Goal: Transaction & Acquisition: Register for event/course

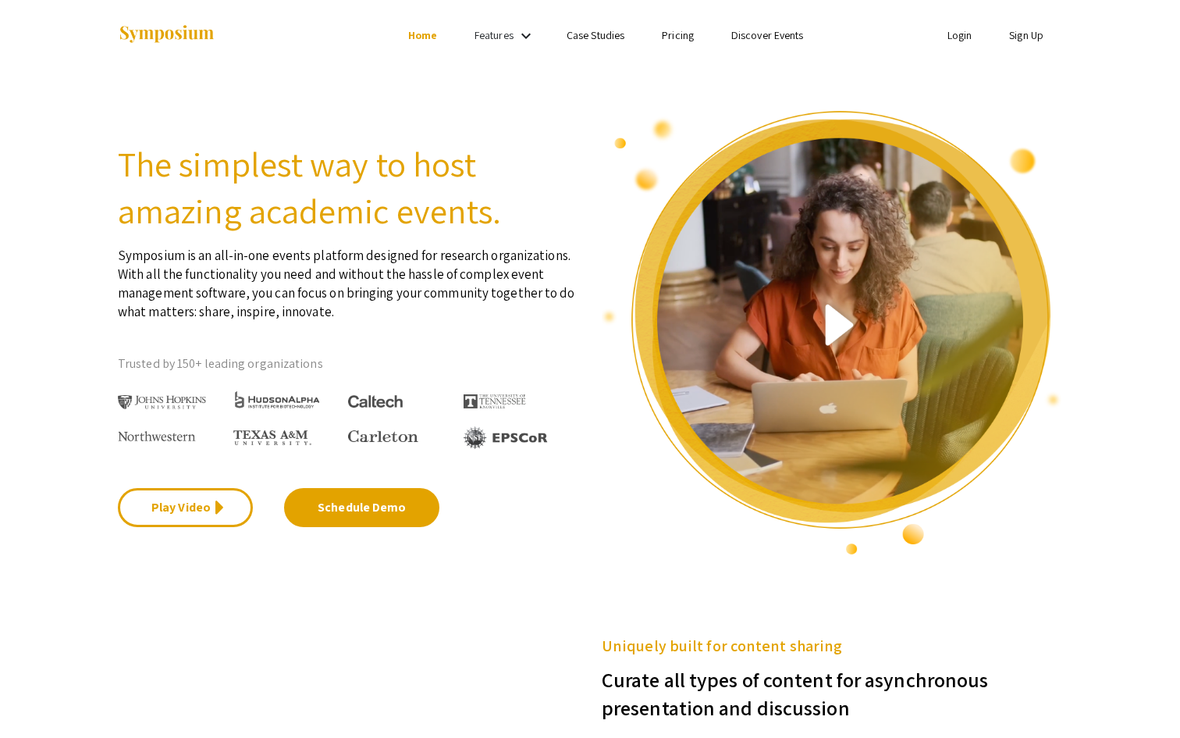
click at [951, 36] on link "Login" at bounding box center [960, 35] width 25 height 14
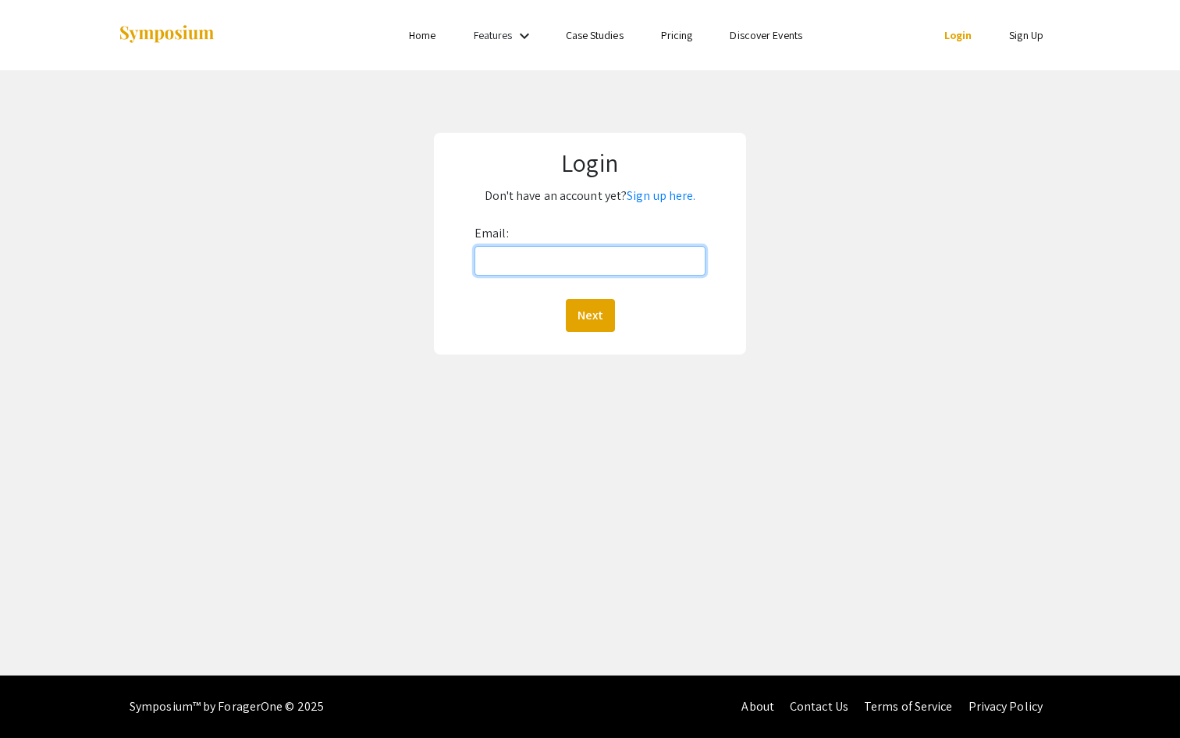
click at [560, 274] on input "Email:" at bounding box center [590, 261] width 231 height 30
click at [553, 265] on input "[EMAIL_ADDRESS][PERSON_NAME][DOMAIN_NAME]" at bounding box center [590, 261] width 231 height 30
type input "nalseaf@qatar.cmu.edu"
click at [600, 310] on button "Next" at bounding box center [590, 315] width 49 height 33
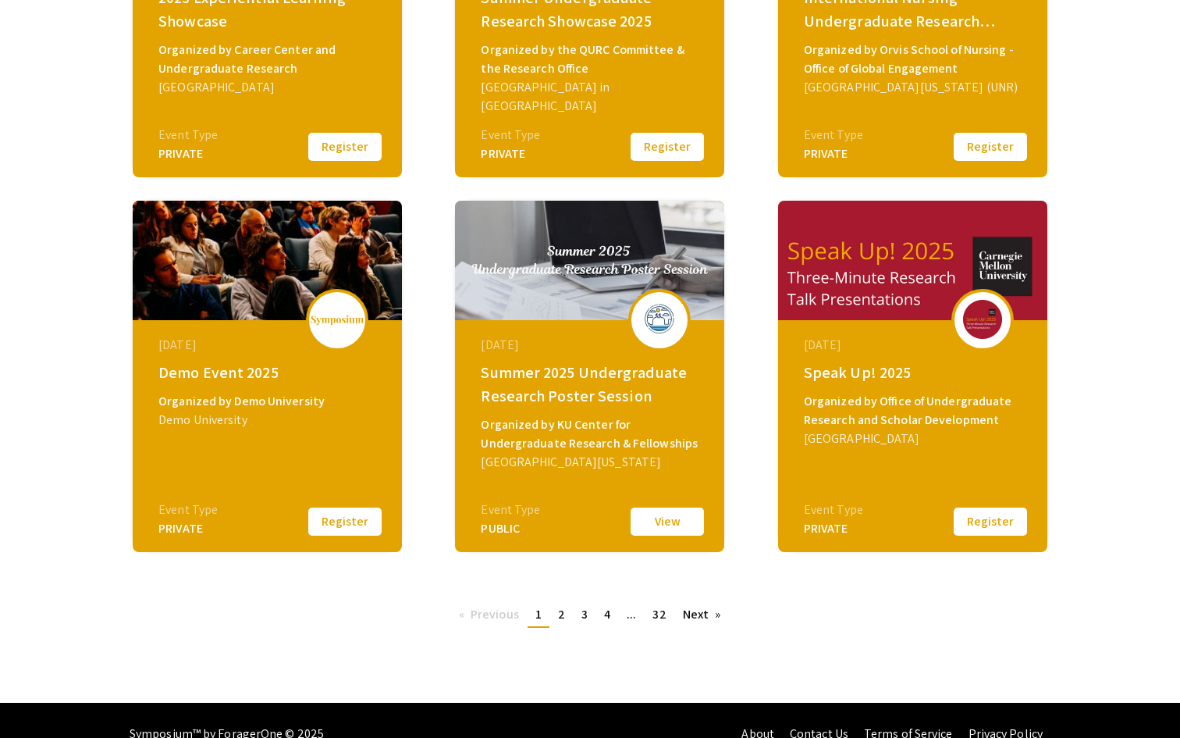
scroll to position [256, 0]
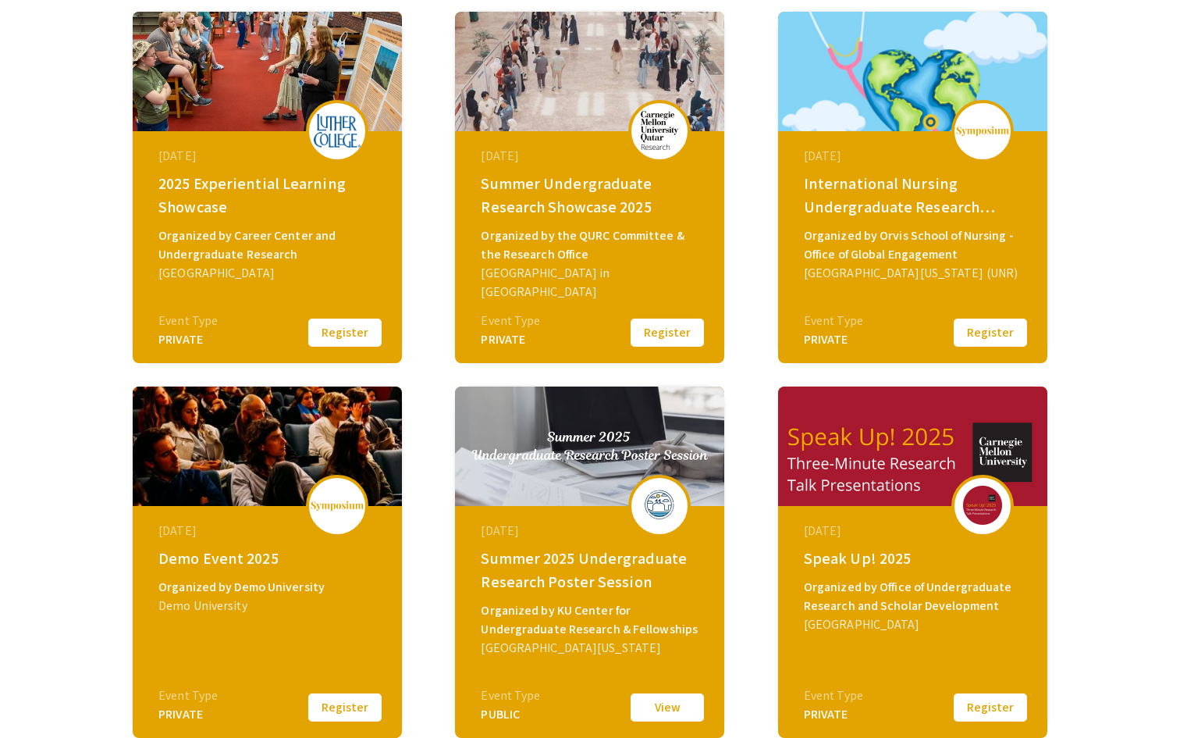
click at [674, 337] on button "Register" at bounding box center [667, 332] width 78 height 33
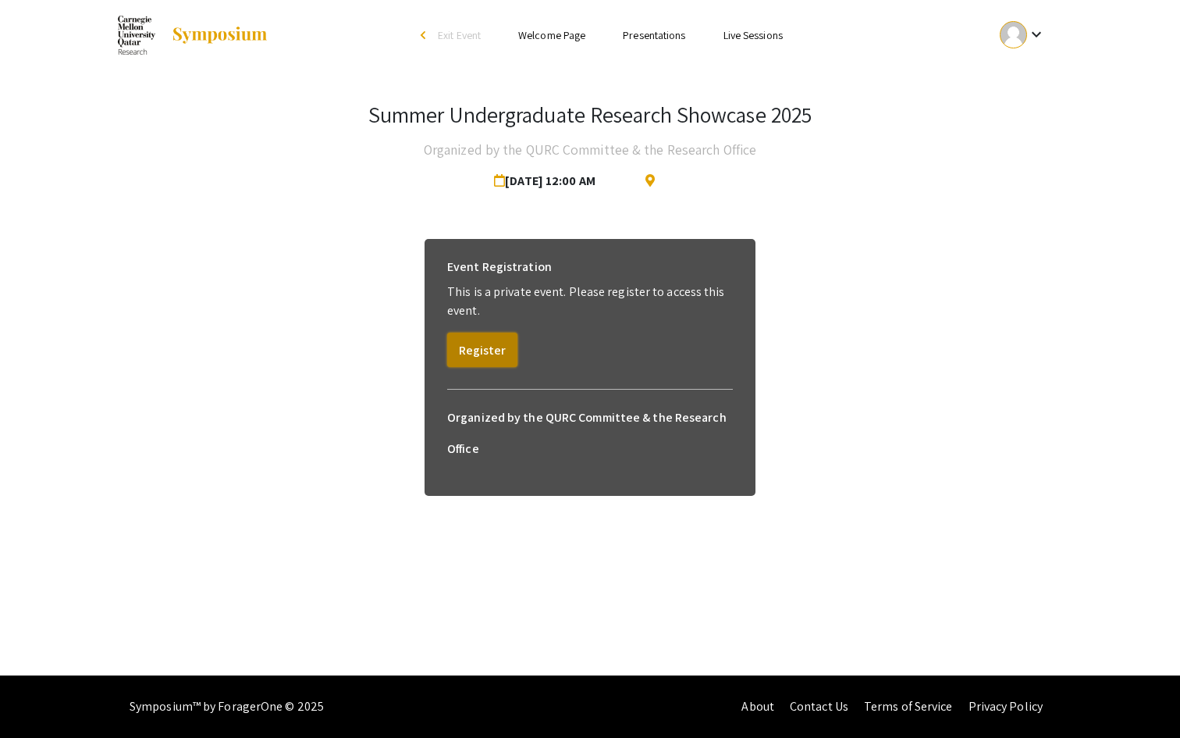
click at [498, 351] on button "Register" at bounding box center [482, 350] width 70 height 34
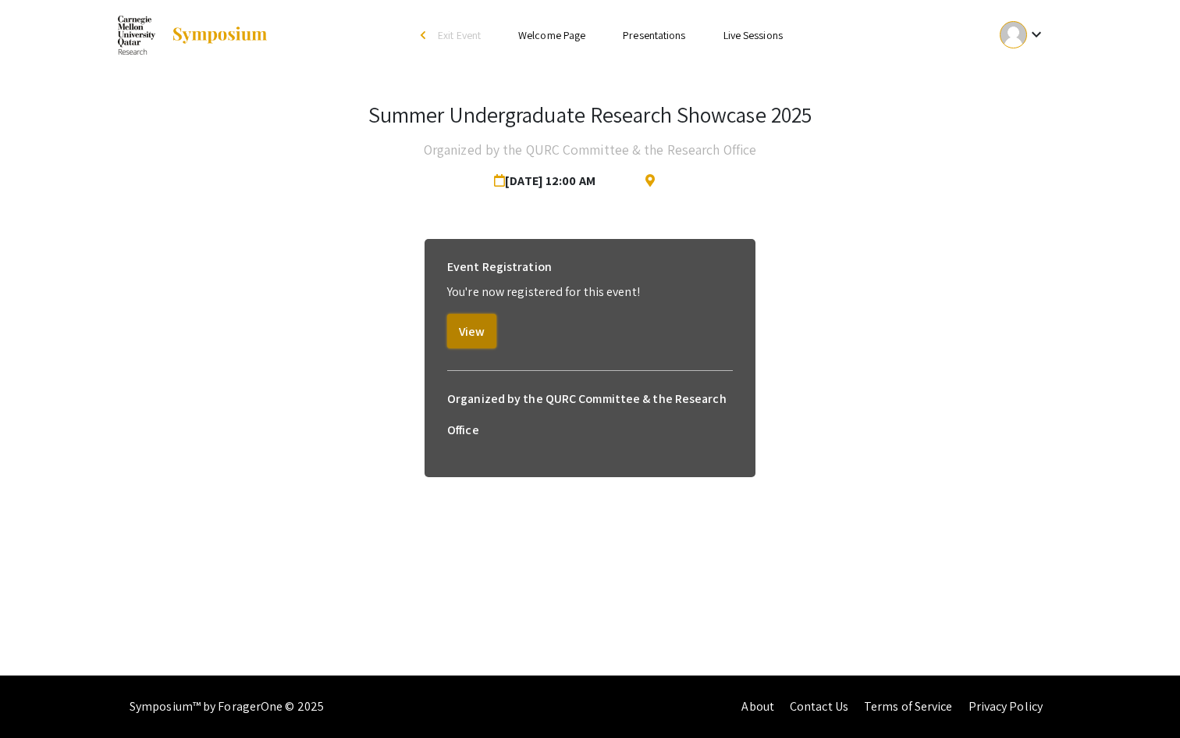
click at [472, 337] on button "View" at bounding box center [471, 331] width 49 height 34
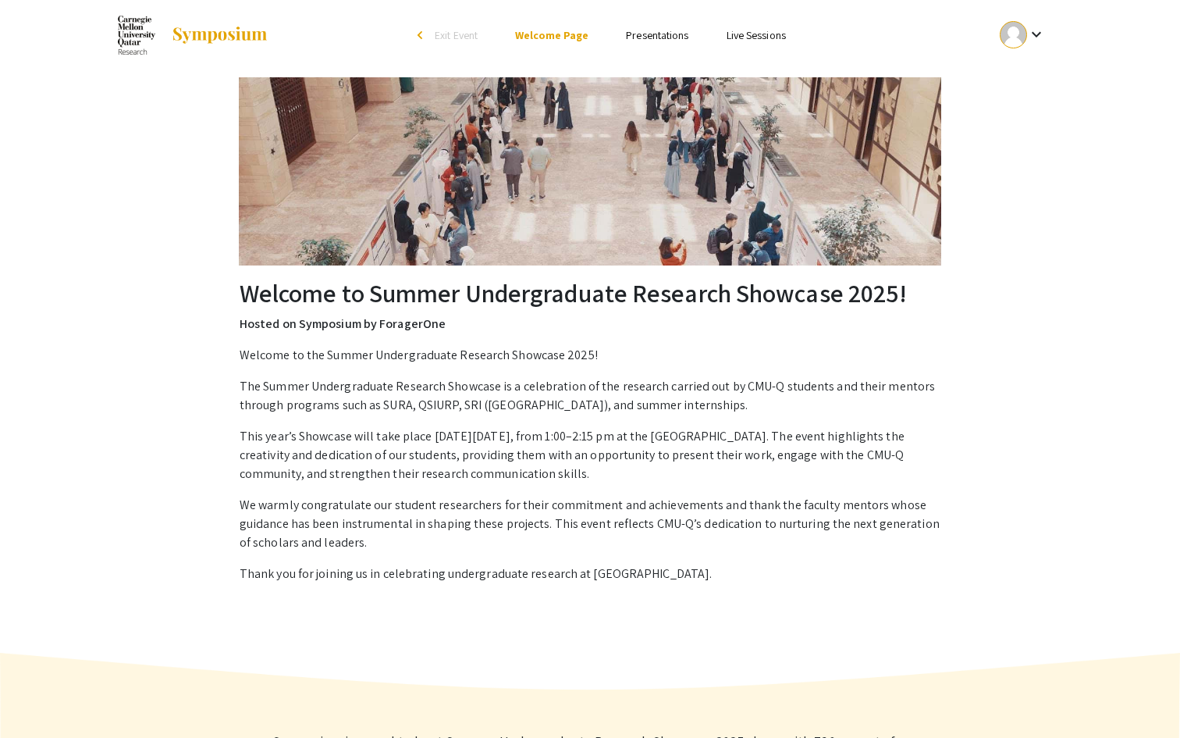
click at [655, 42] on link "Presentations" at bounding box center [657, 35] width 62 height 14
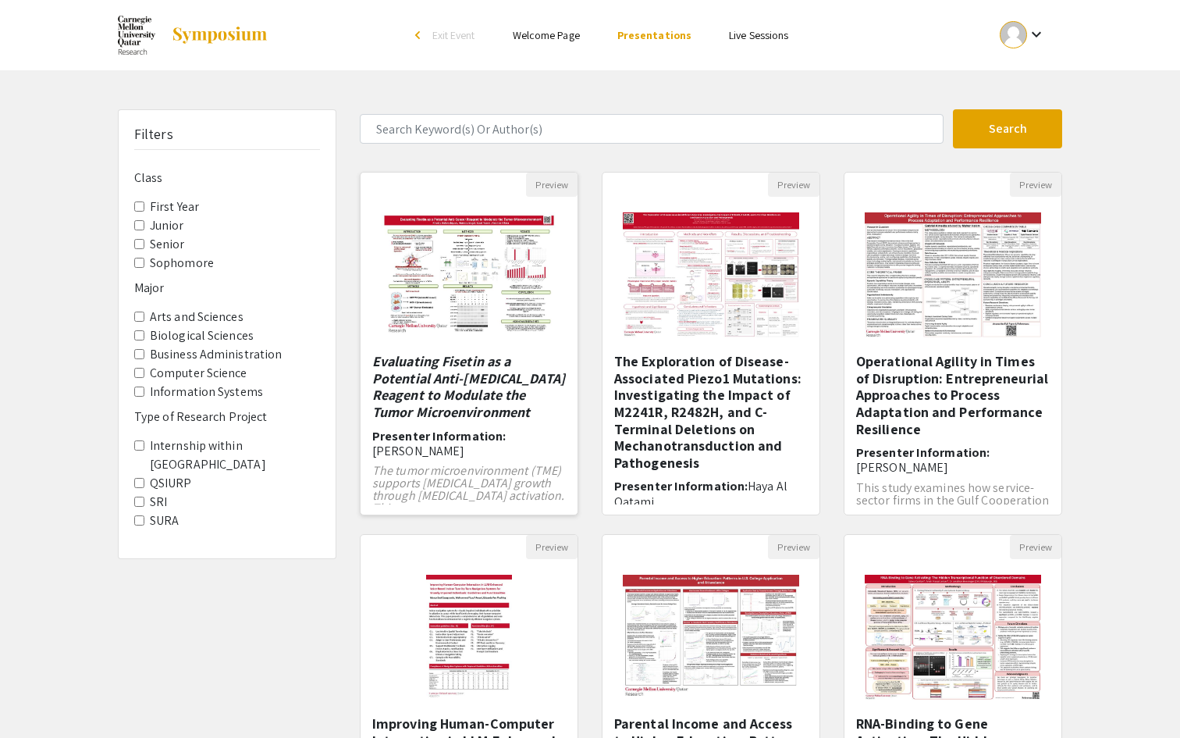
click at [489, 281] on img "Open Presentation <p><em>Evaluating Fisetin as a Potential Anti-Cancer Reagent …" at bounding box center [469, 275] width 208 height 156
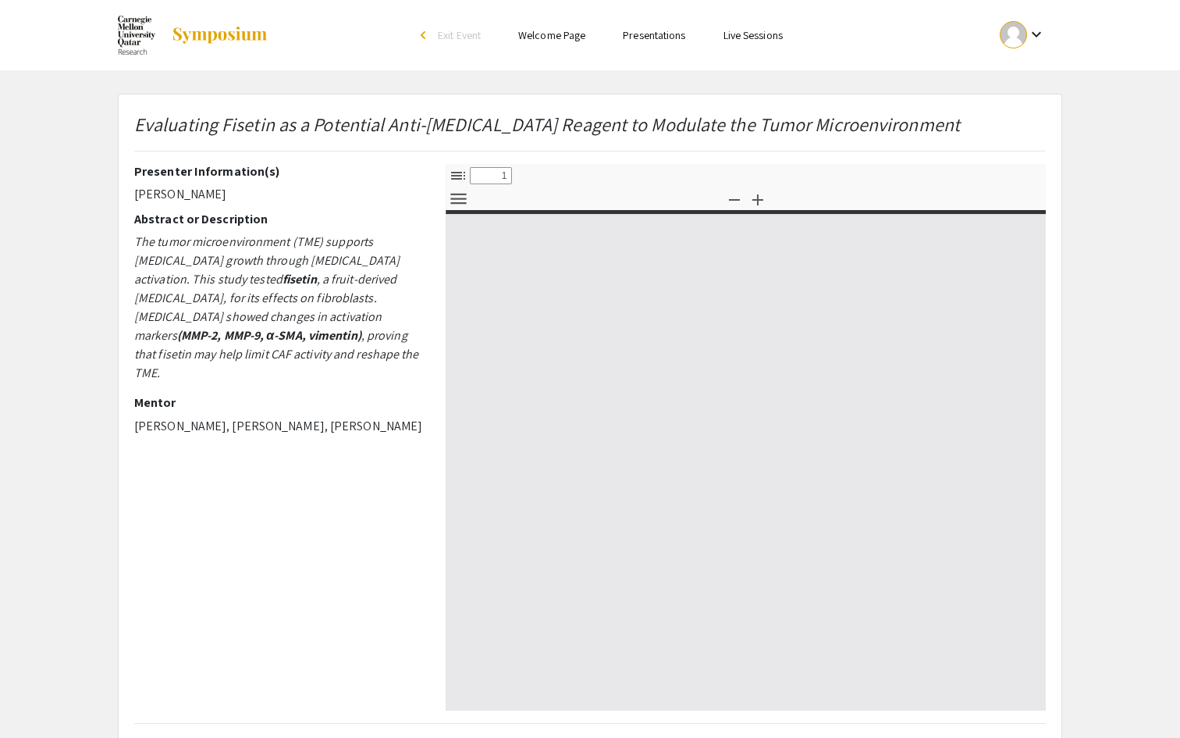
select select "custom"
type input "0"
select select "custom"
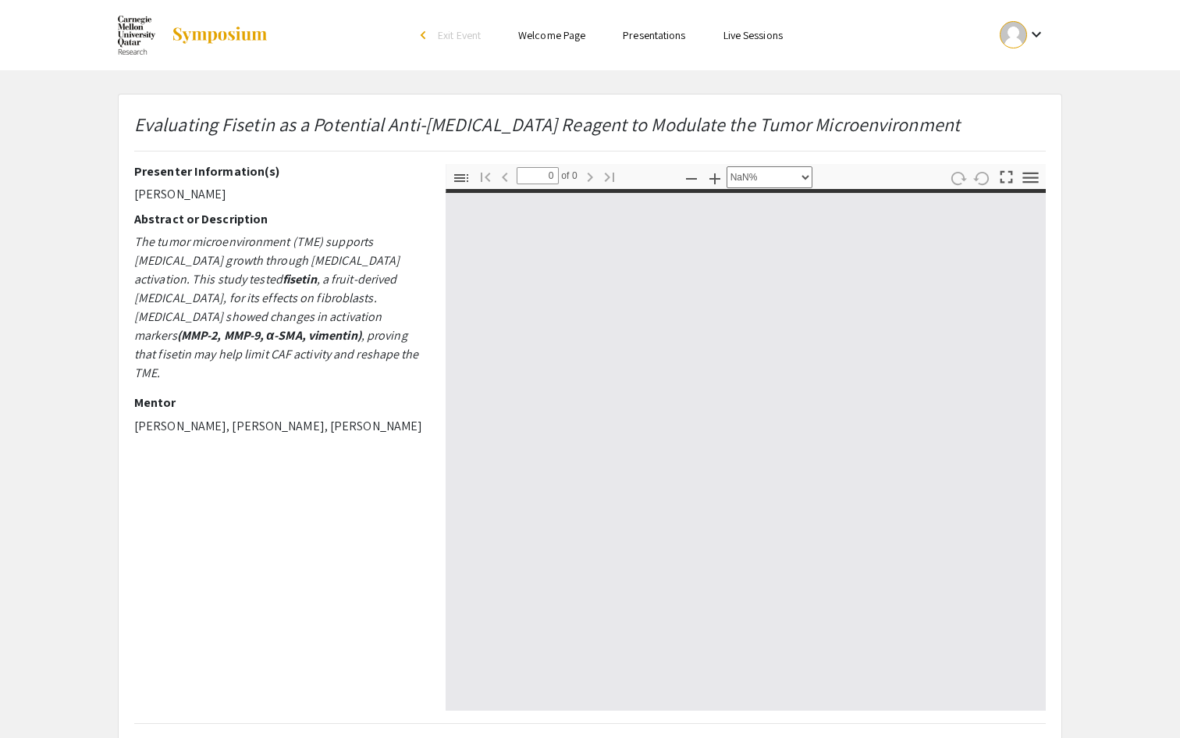
type input "1"
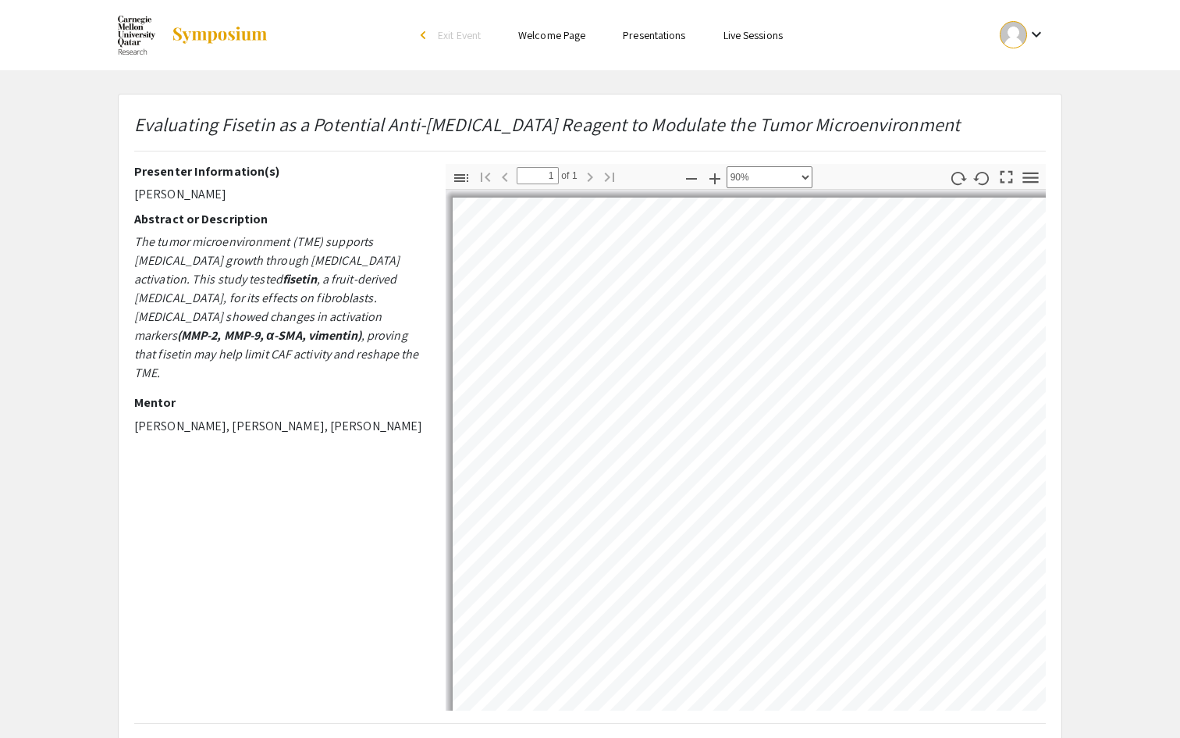
select select "custom"
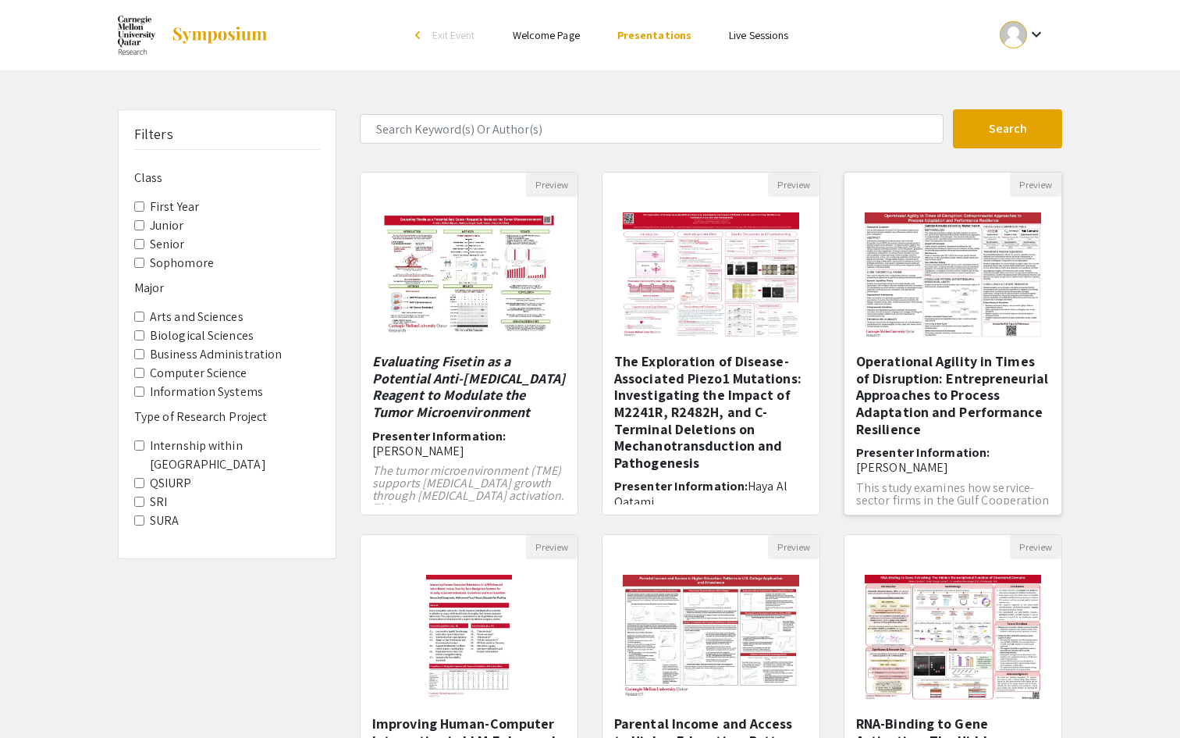
click at [977, 297] on img "Open Presentation <p>Operational Agility in Times of Disruption: Entrepreneuria…" at bounding box center [953, 275] width 208 height 156
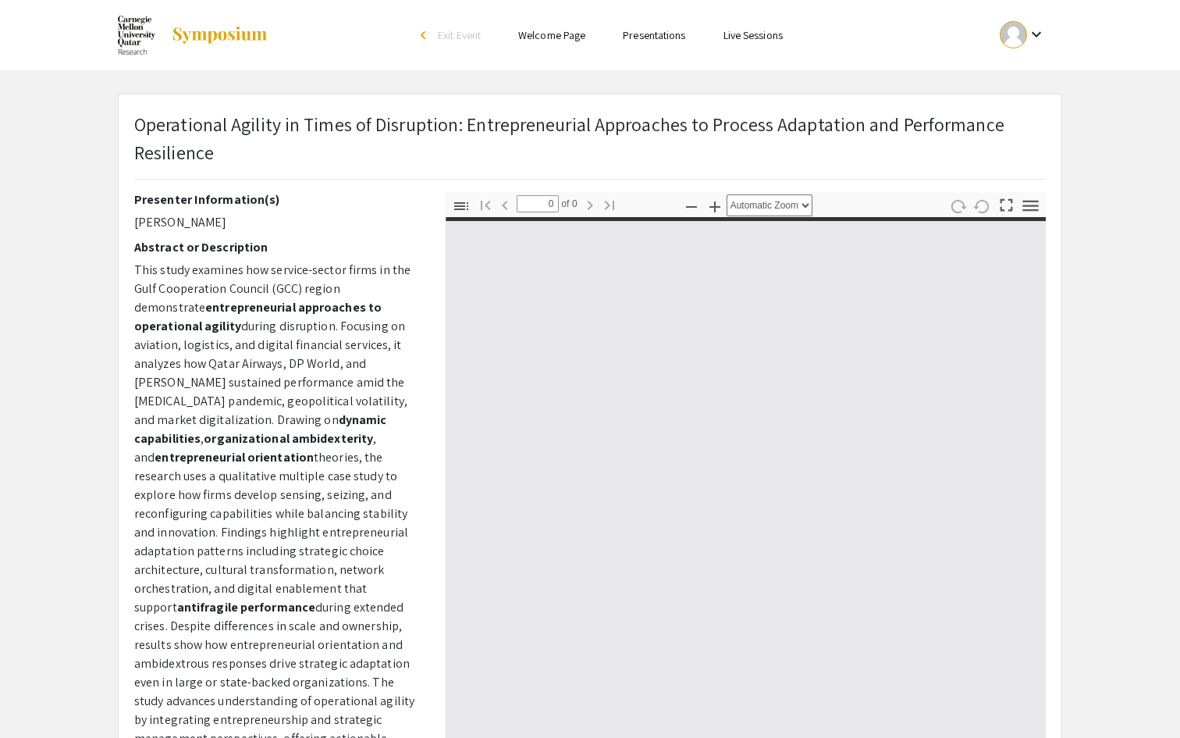
select select "custom"
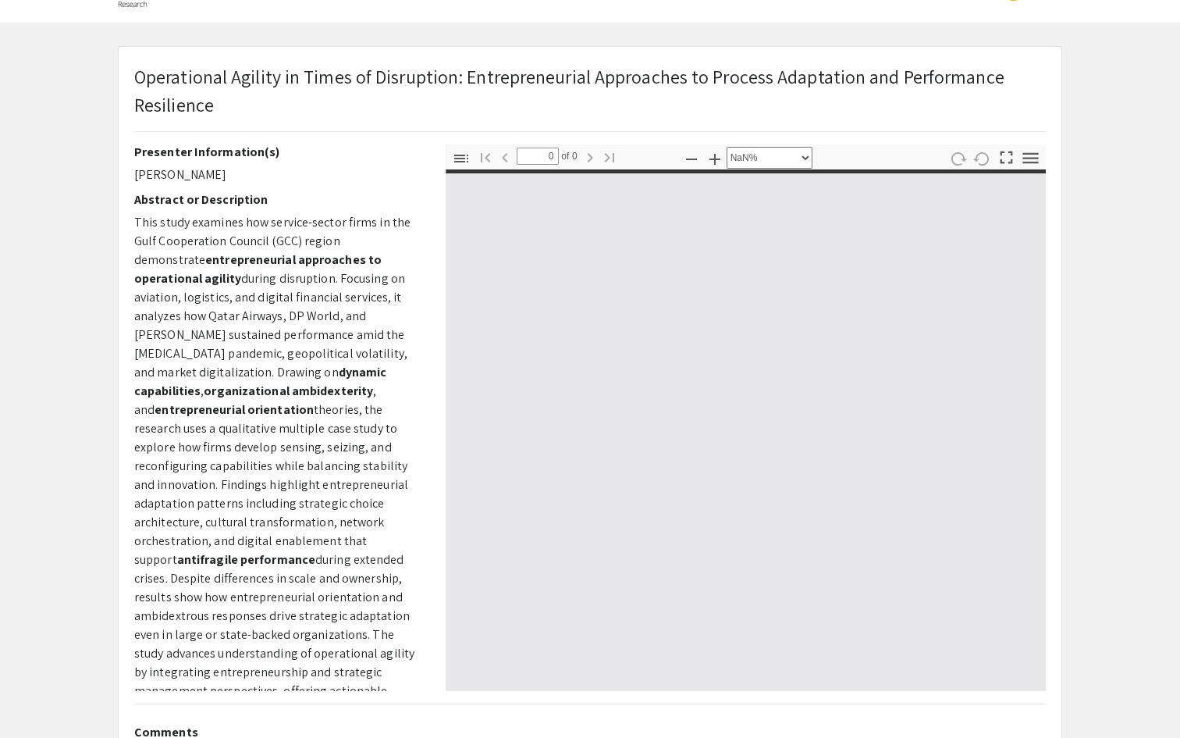
type input "1"
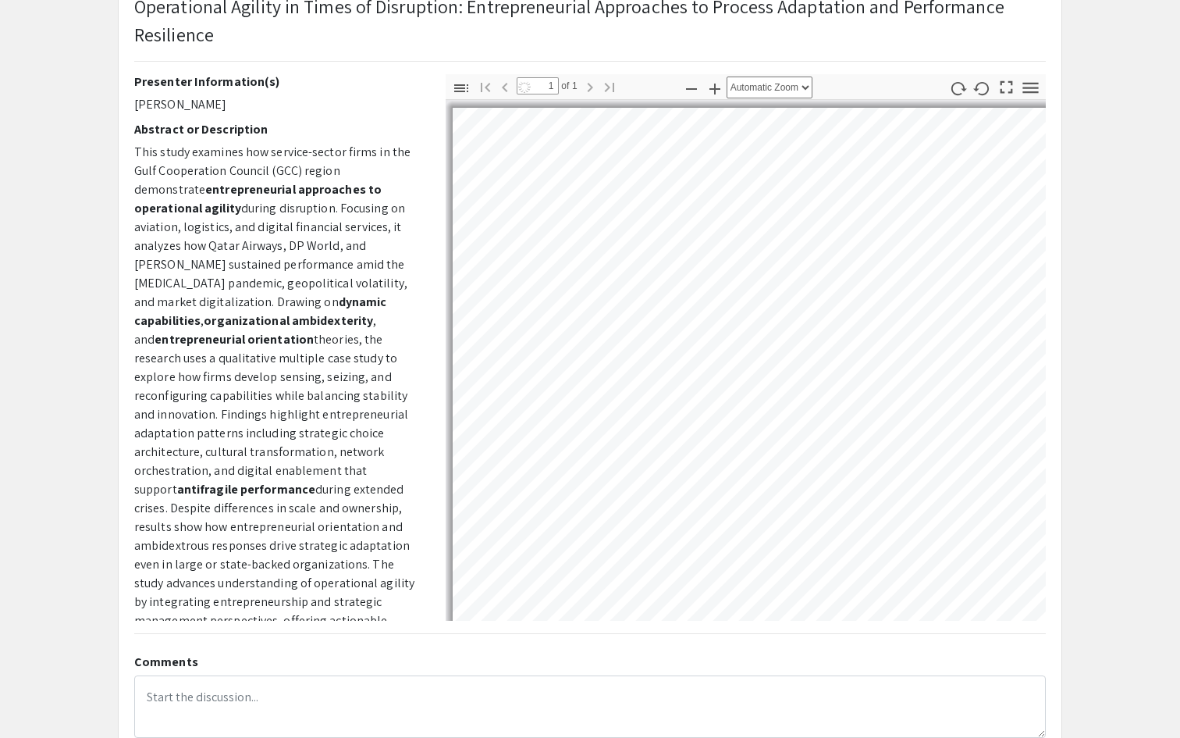
select select "auto"
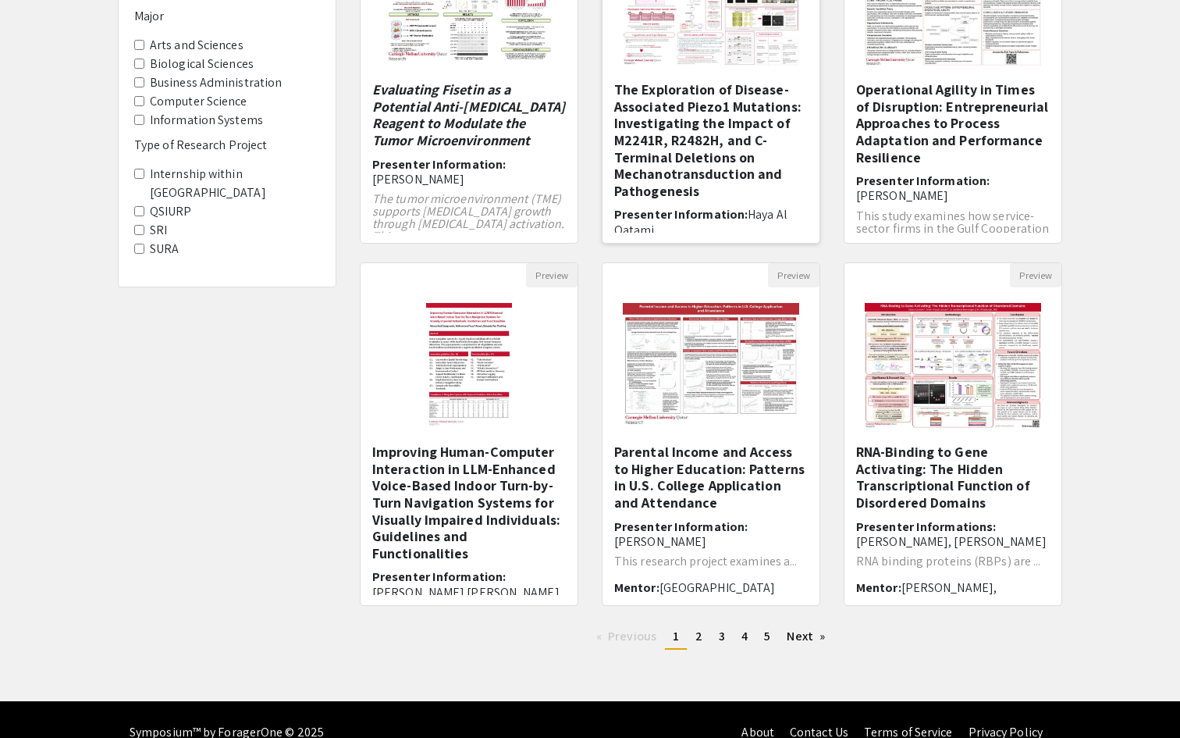
scroll to position [297, 0]
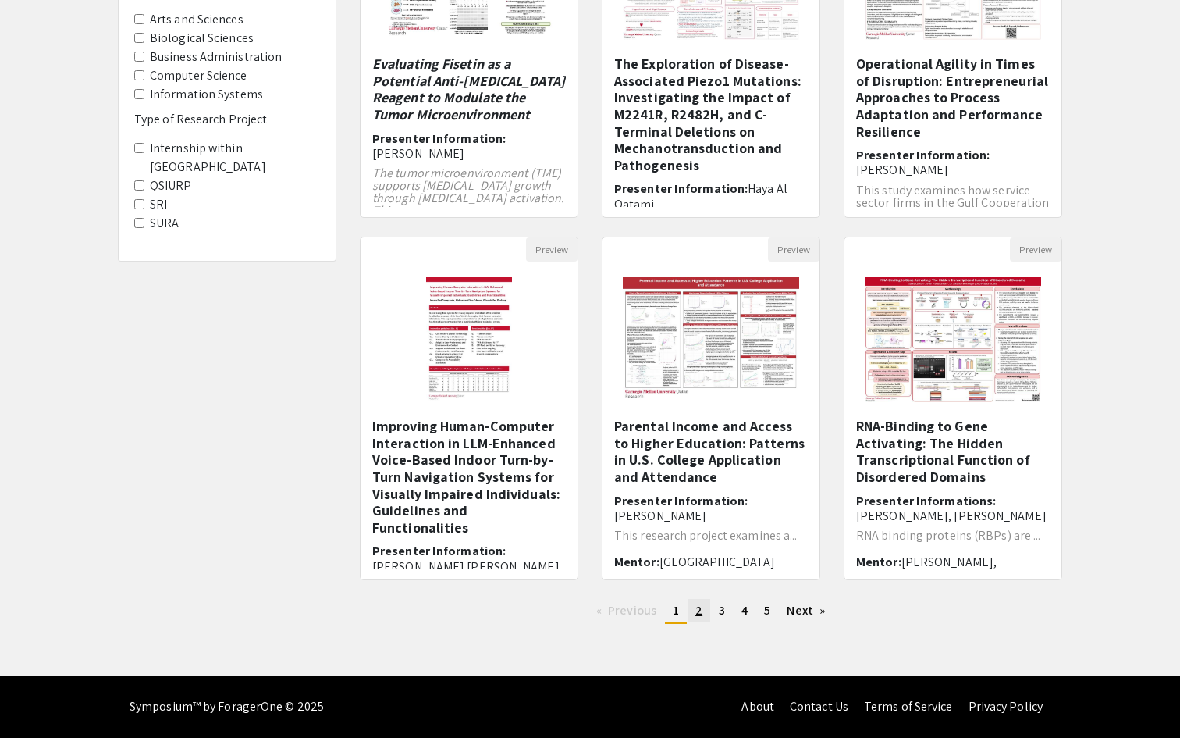
click at [703, 614] on link "page 2" at bounding box center [699, 610] width 23 height 23
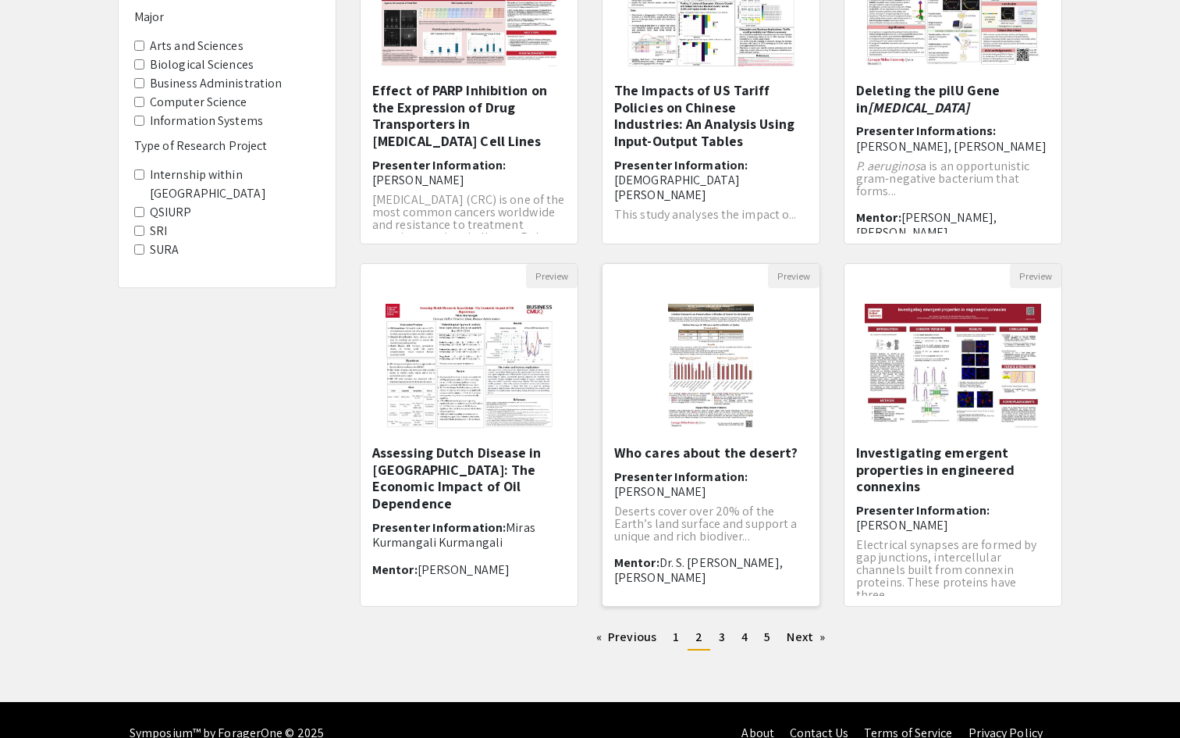
scroll to position [294, 0]
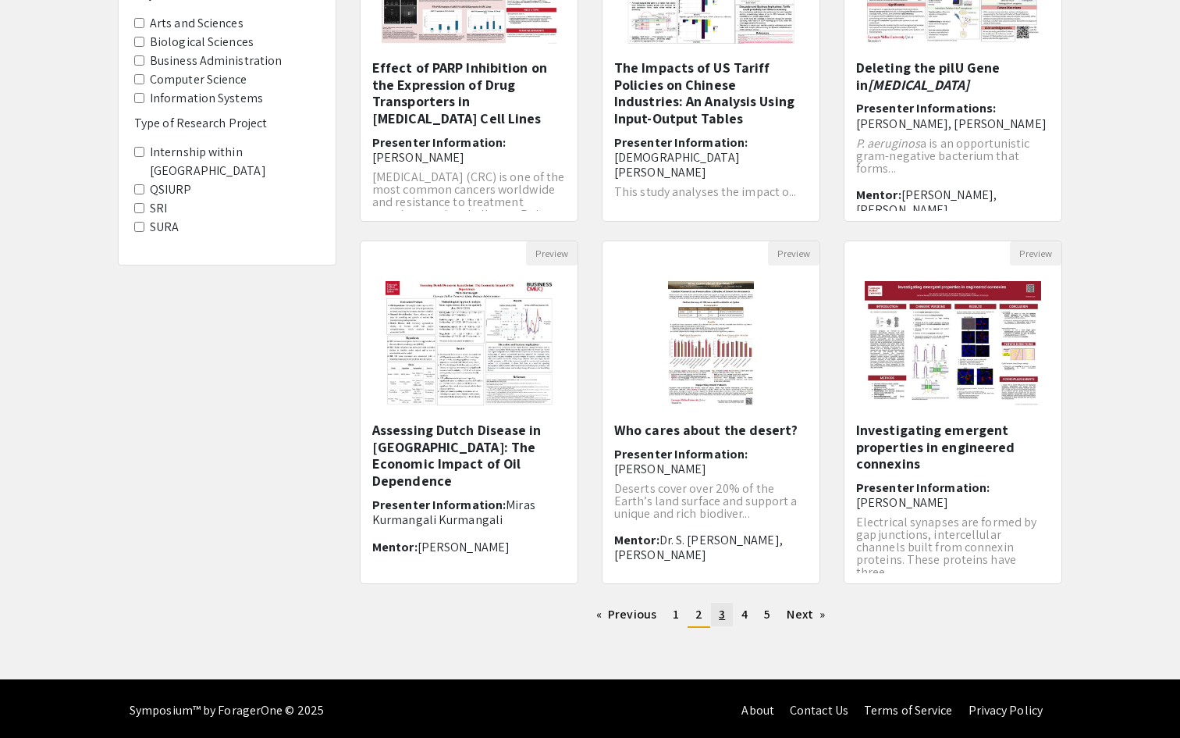
click at [726, 616] on link "page 3" at bounding box center [722, 614] width 22 height 23
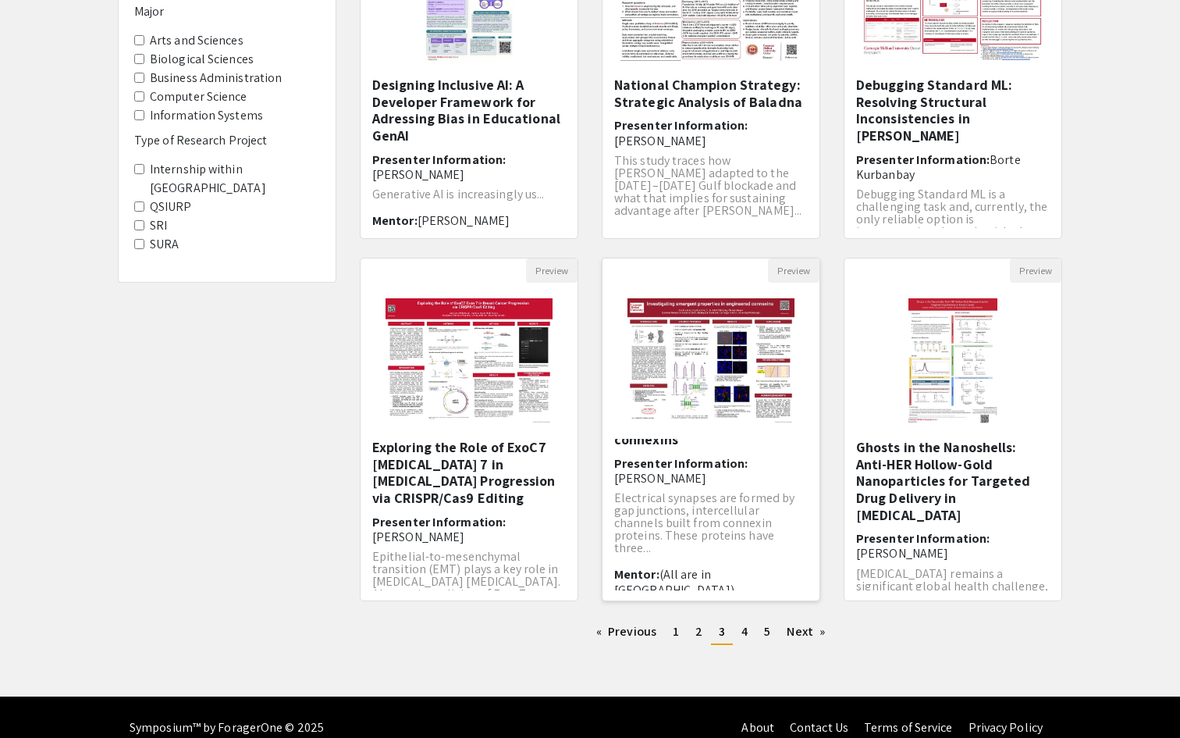
scroll to position [297, 0]
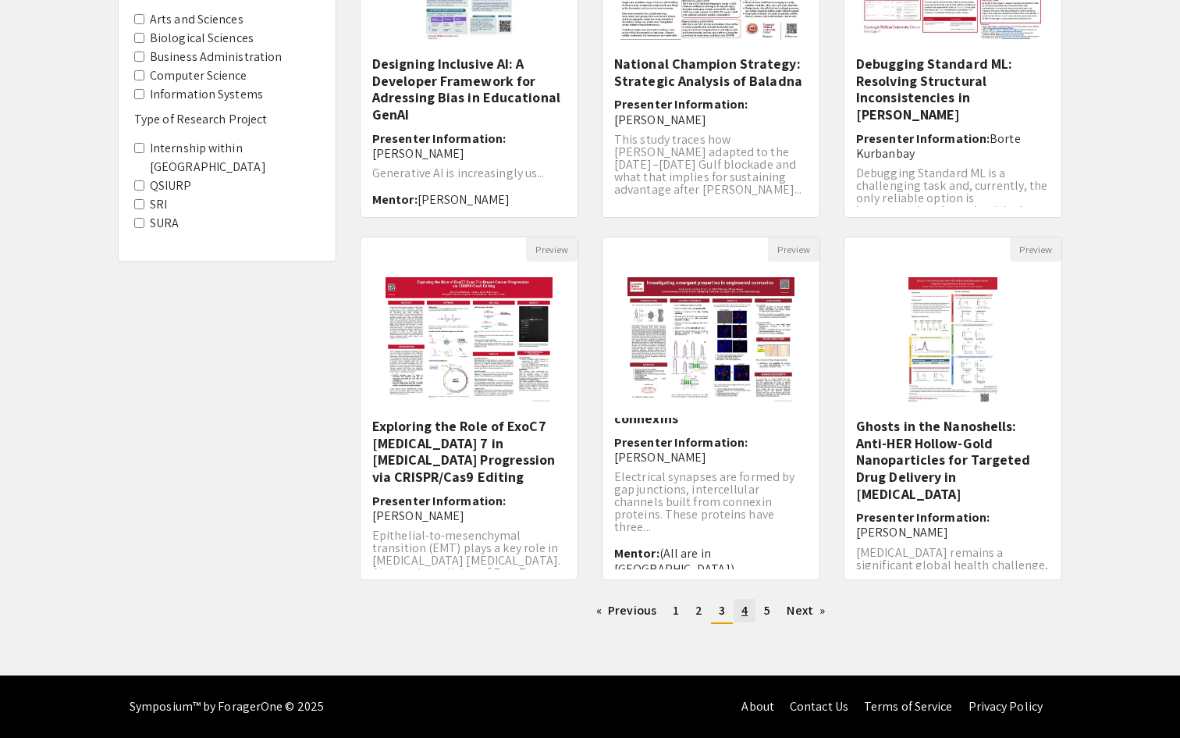
click at [746, 614] on span "4" at bounding box center [745, 610] width 6 height 16
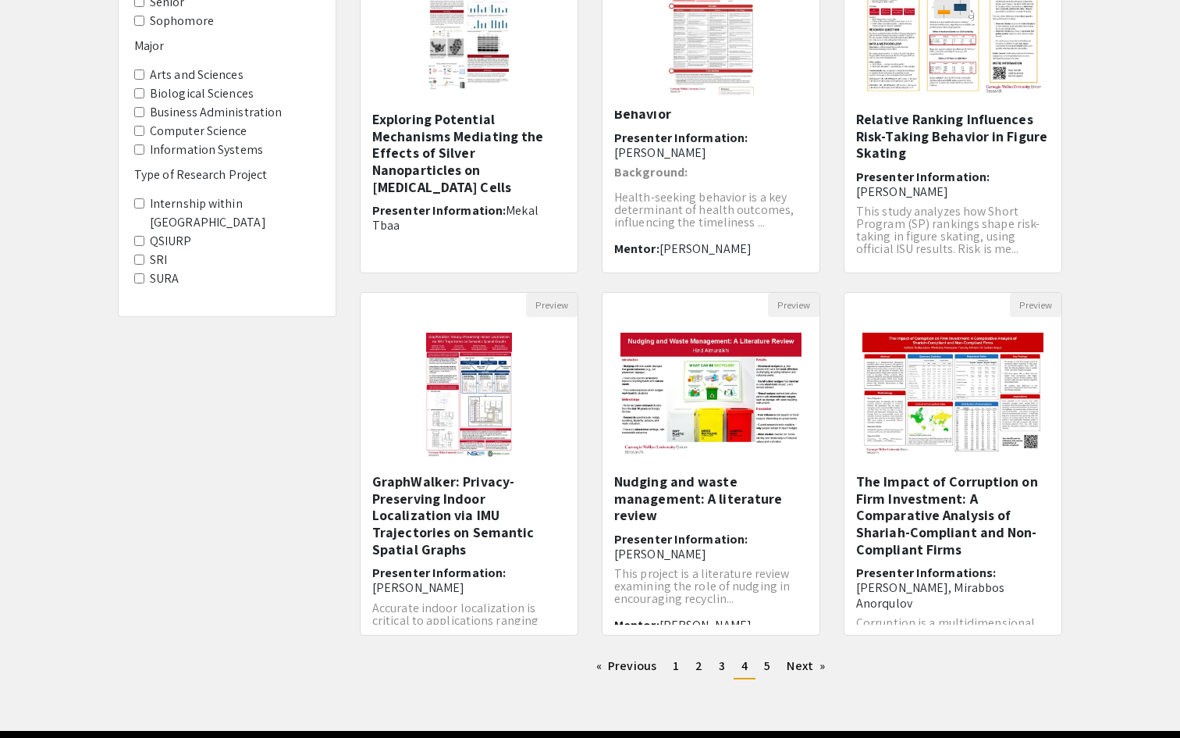
scroll to position [297, 0]
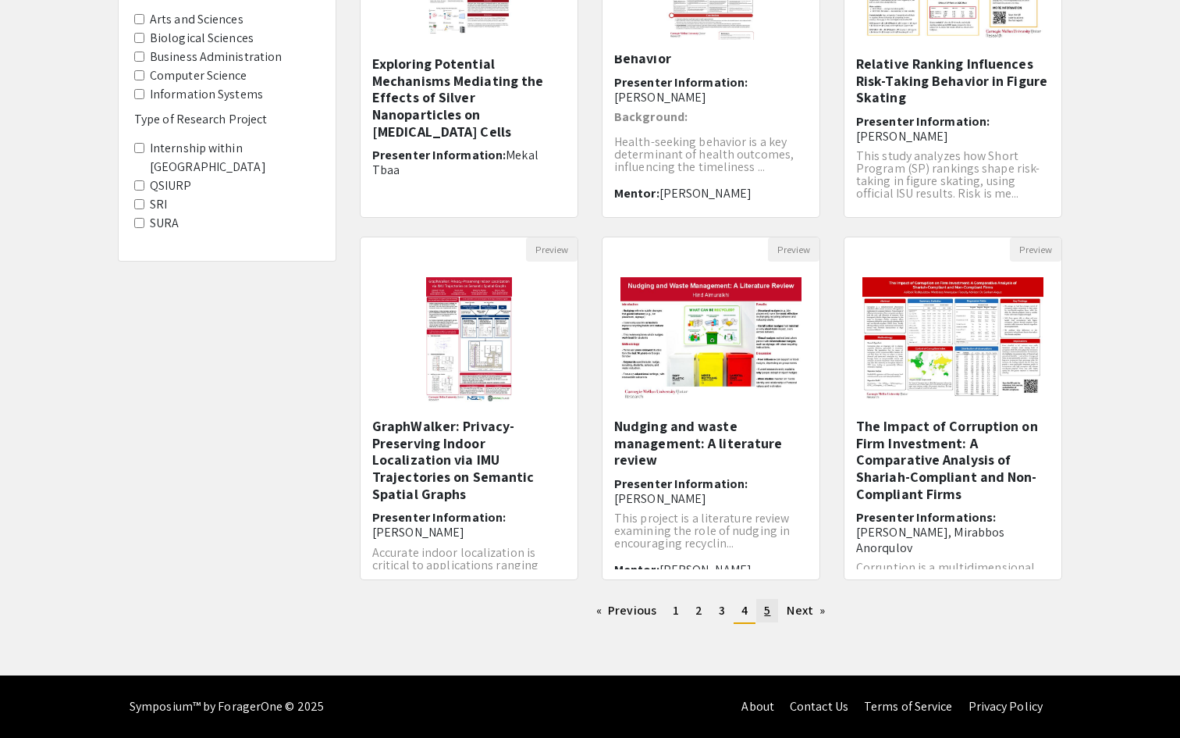
click at [766, 617] on span "5" at bounding box center [767, 610] width 6 height 16
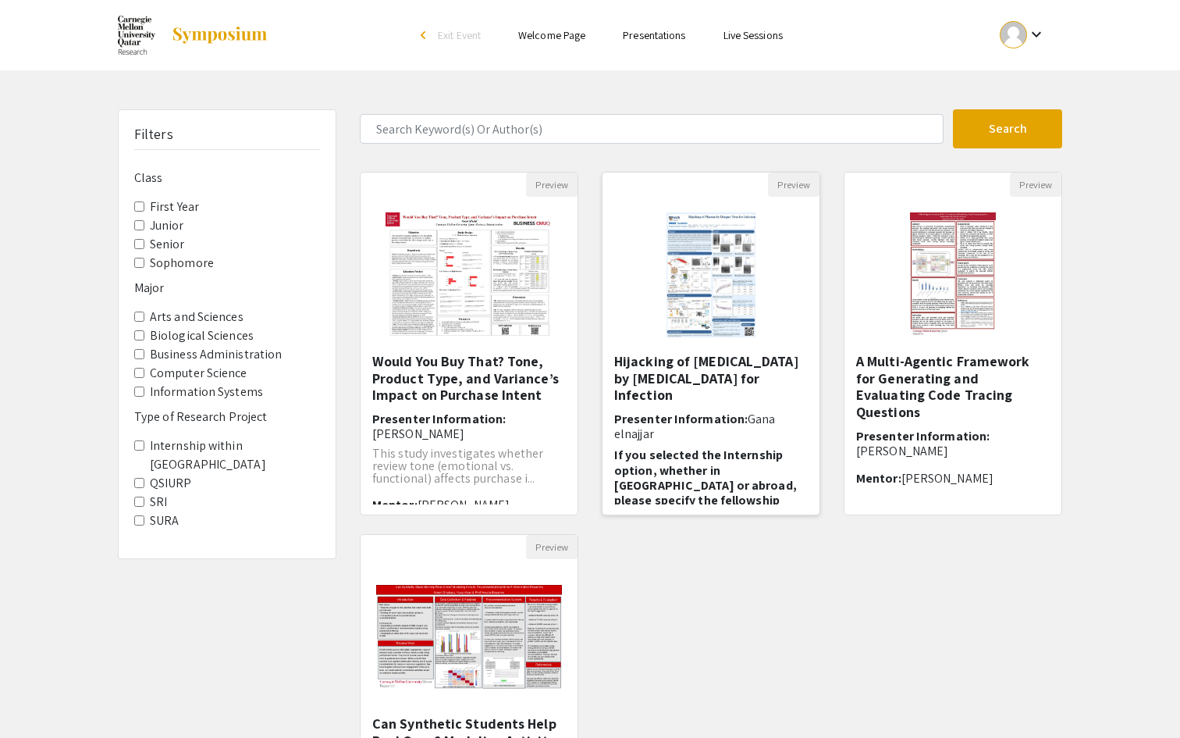
click at [722, 306] on img at bounding box center [710, 275] width 119 height 156
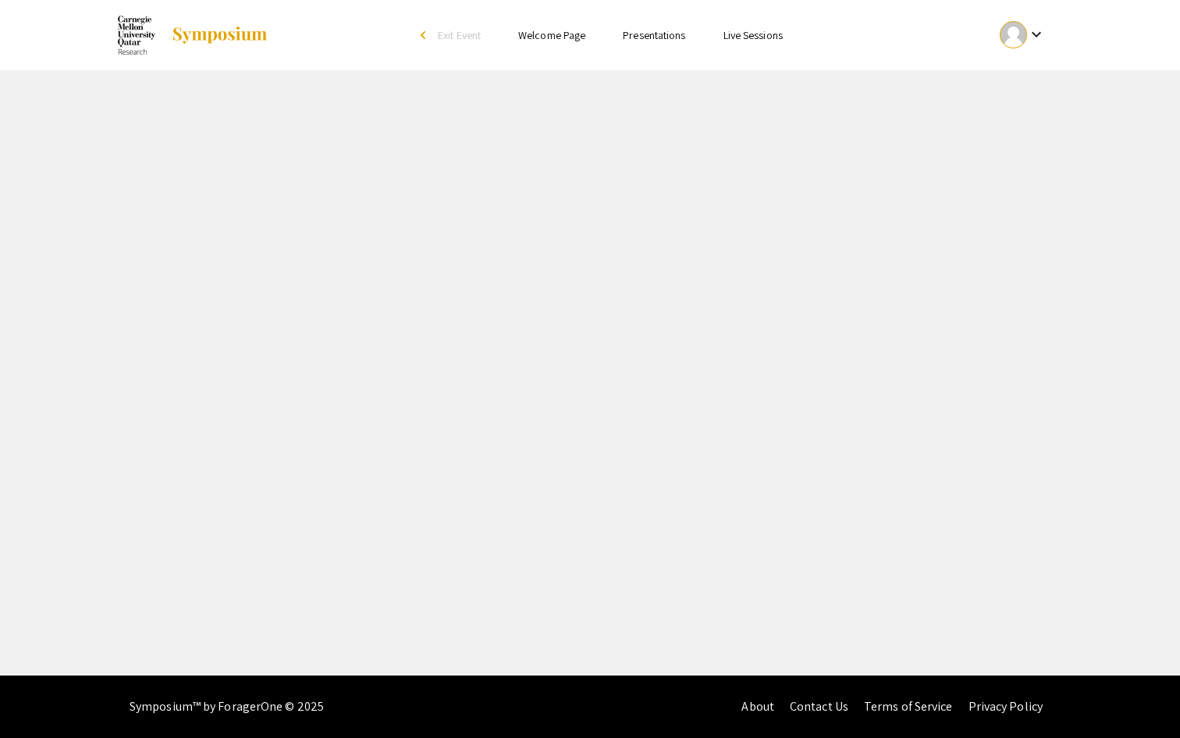
select select "custom"
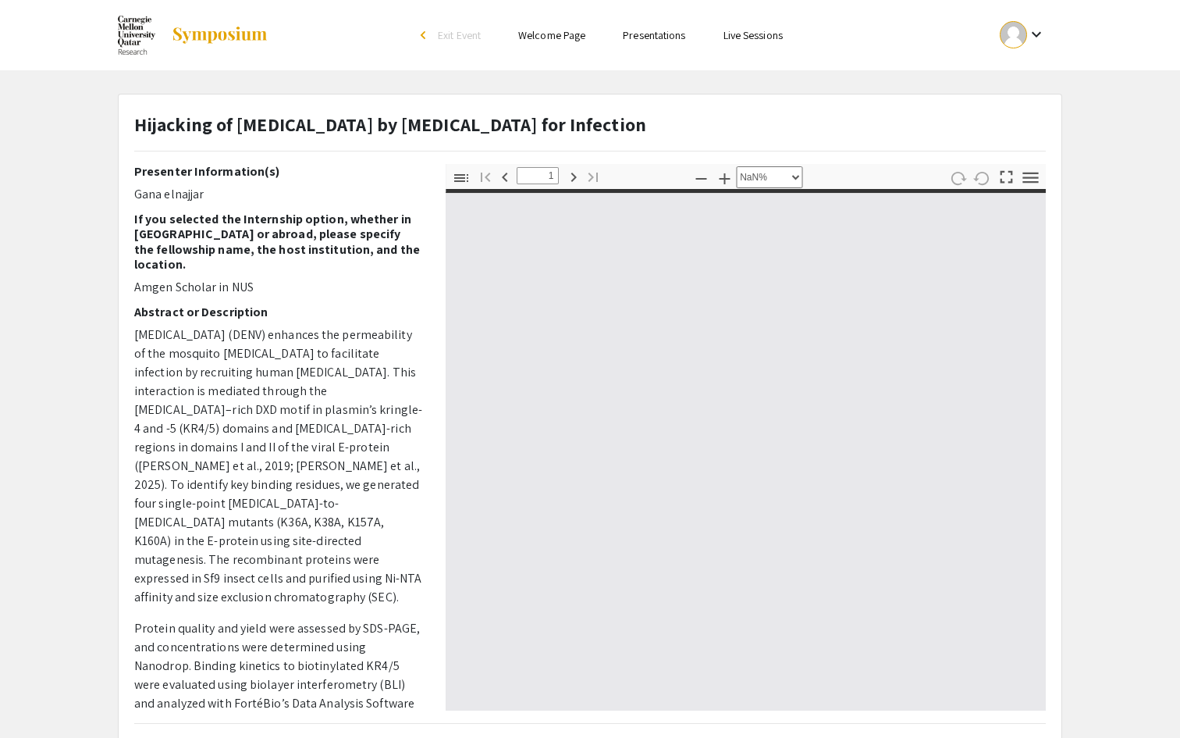
type input "0"
select select "custom"
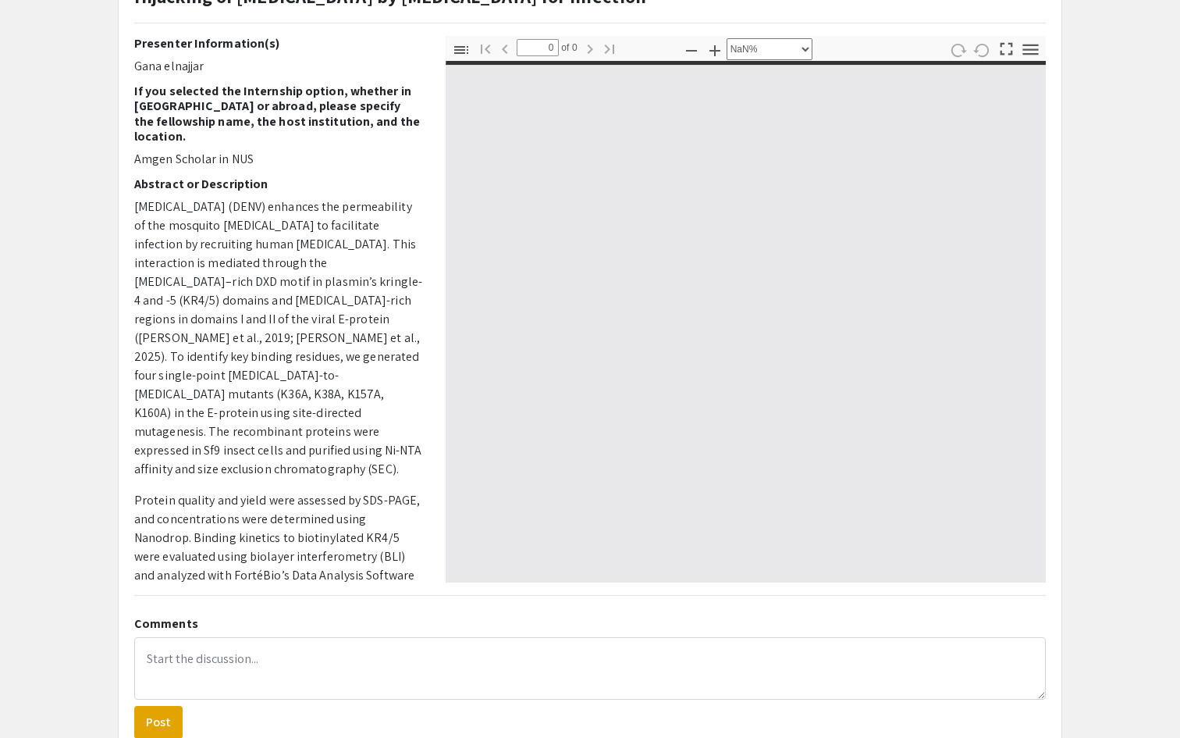
scroll to position [125, 0]
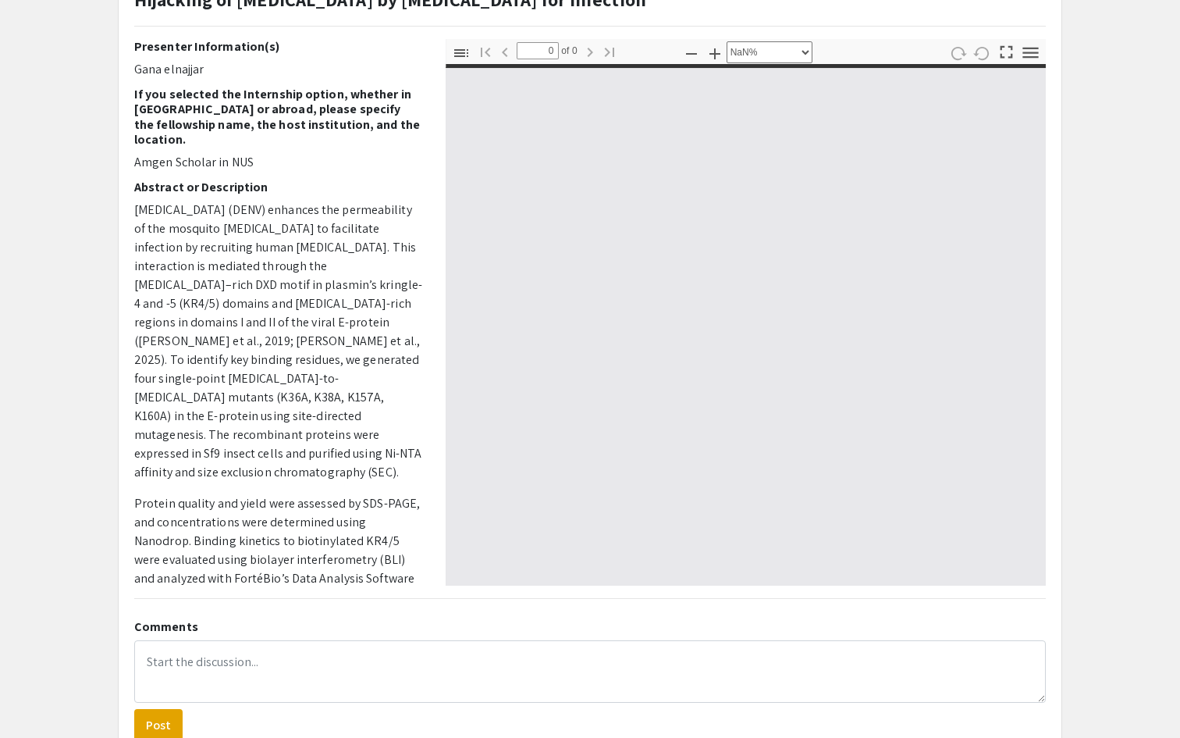
type input "1"
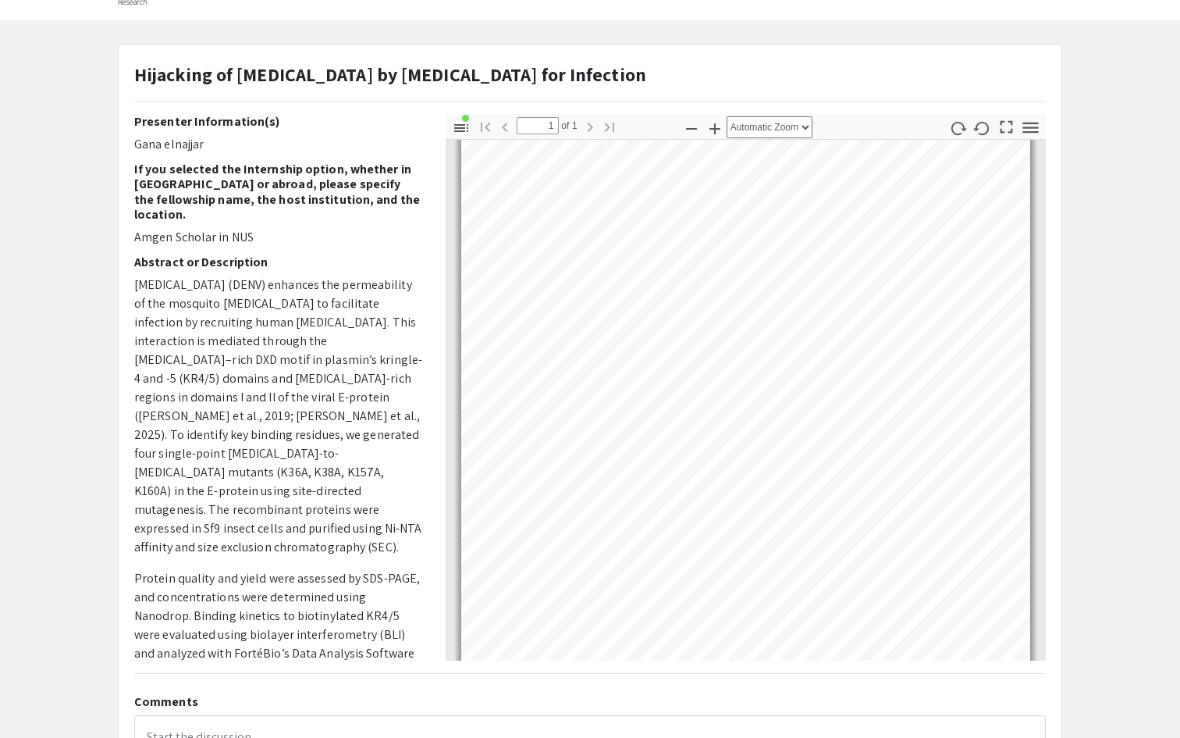
scroll to position [0, 0]
select select "custom"
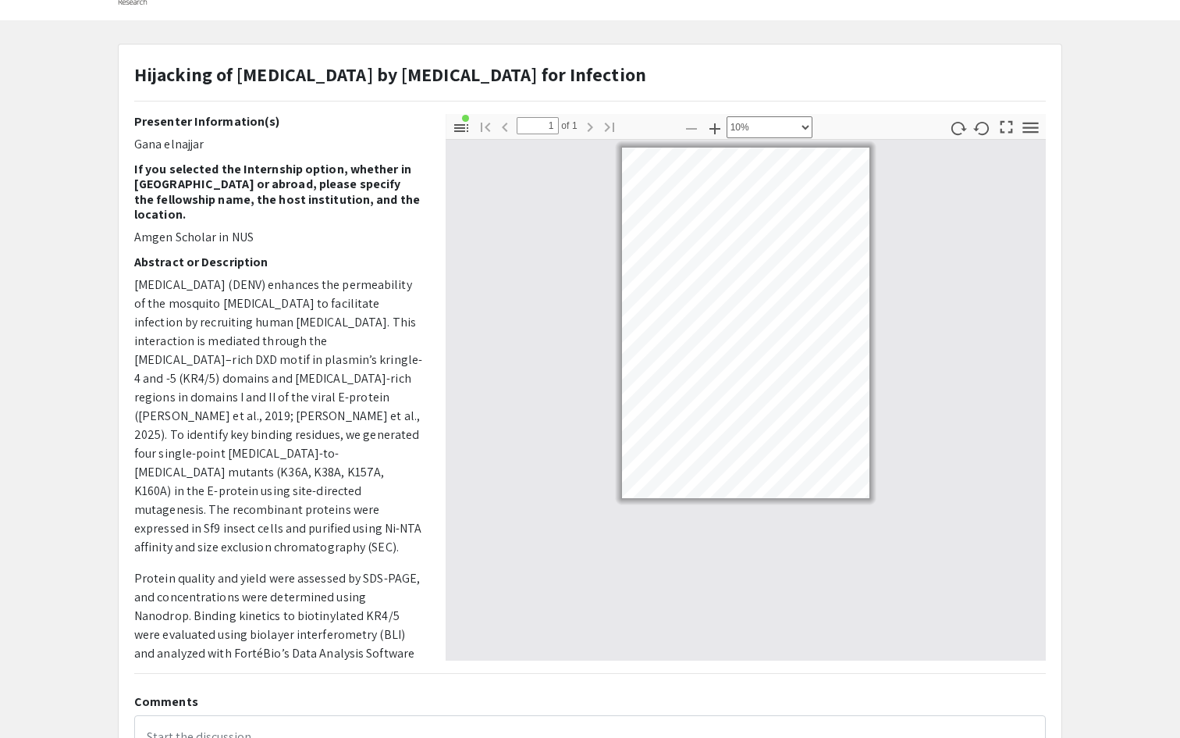
click at [238, 22] on div "Skip navigation arrow_back_ios Exit Event Welcome Page Presentations Live Sessi…" at bounding box center [590, 403] width 1180 height 906
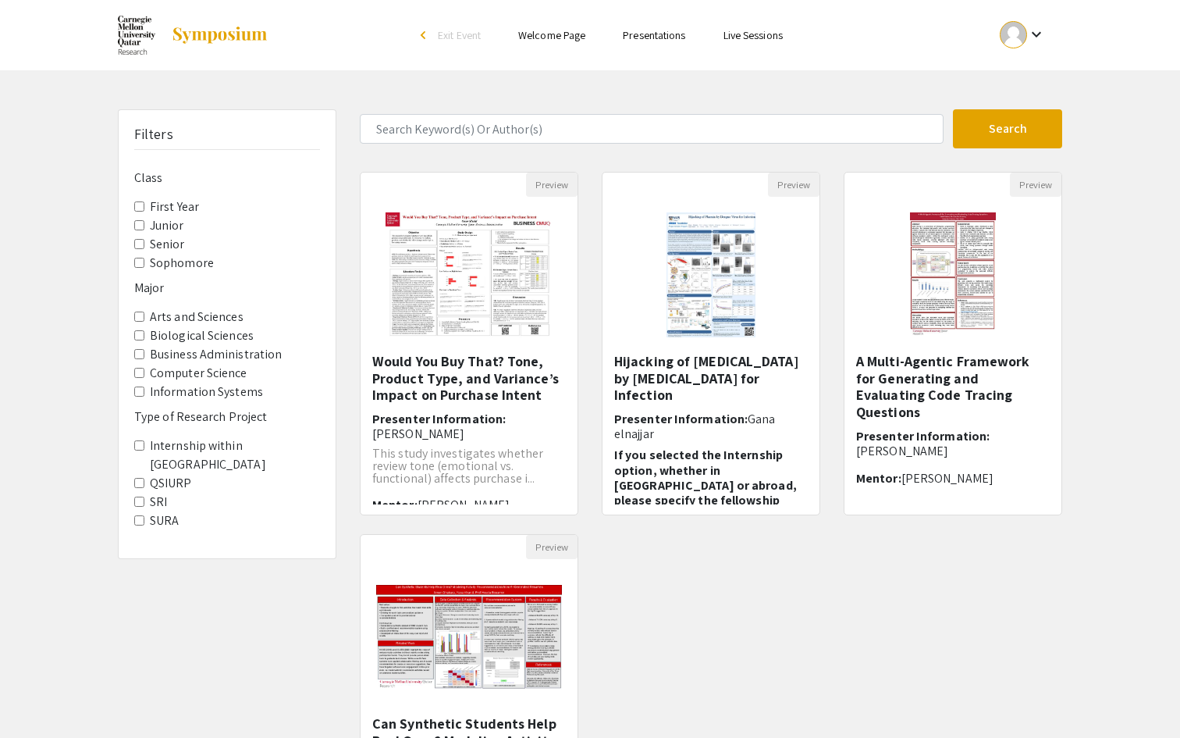
click at [137, 515] on Project-SURA "SURA" at bounding box center [139, 520] width 10 height 10
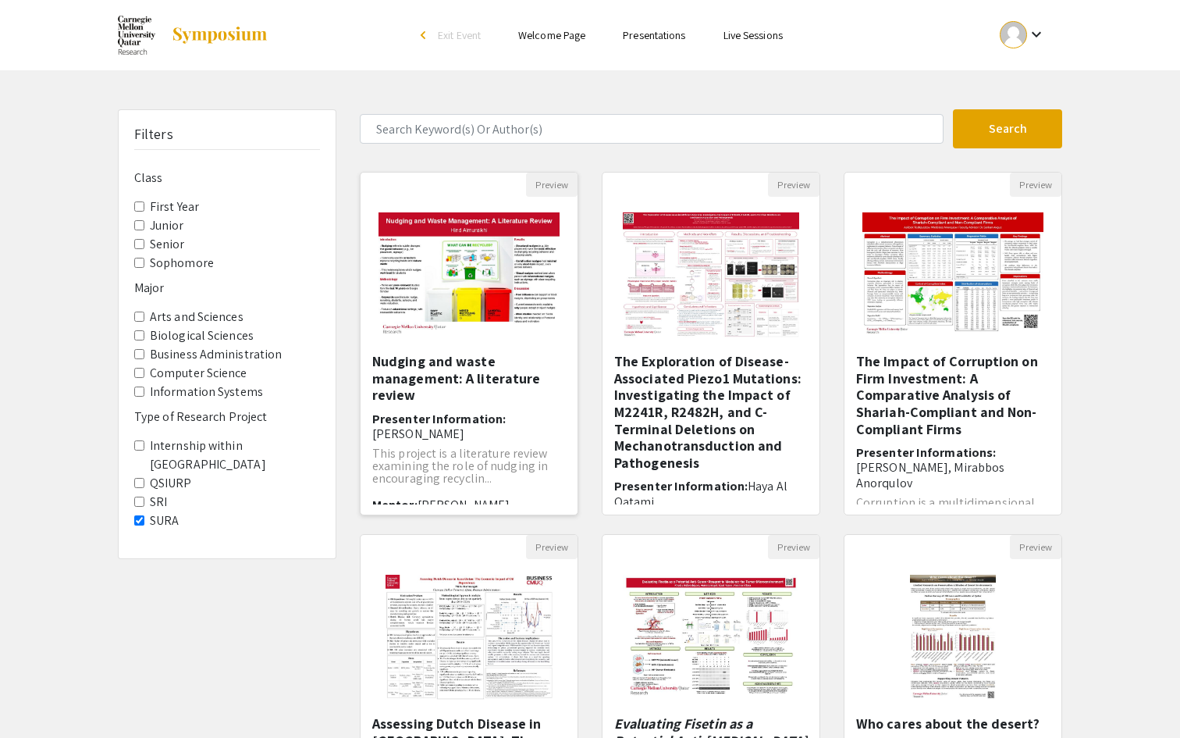
click at [450, 278] on img "Open Presentation <p>Nudging and waste management: A literature review</p>" at bounding box center [469, 275] width 212 height 156
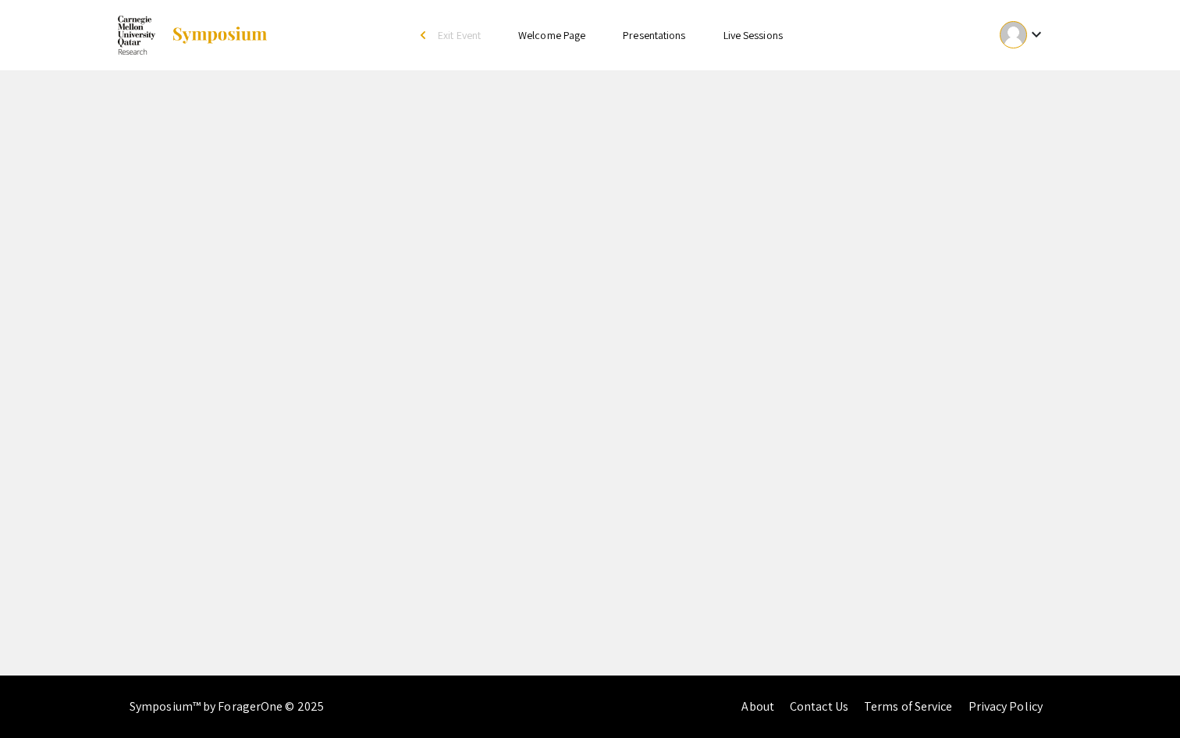
select select "custom"
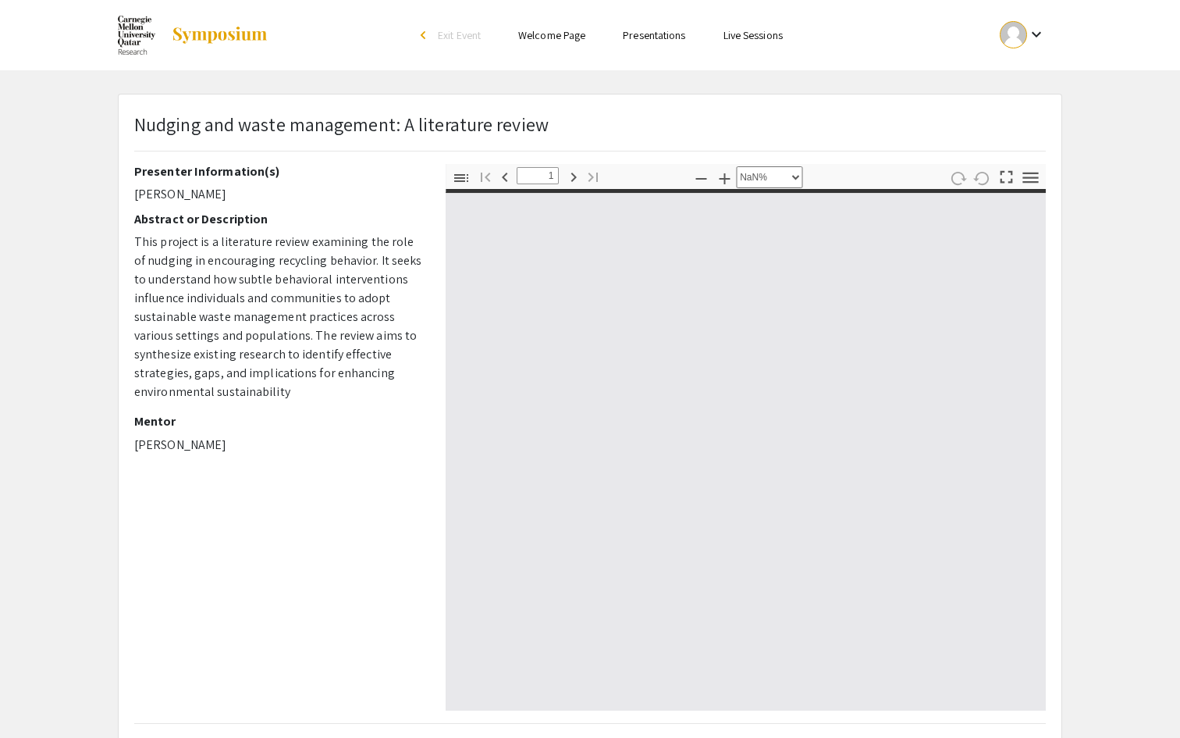
type input "0"
select select "custom"
type input "1"
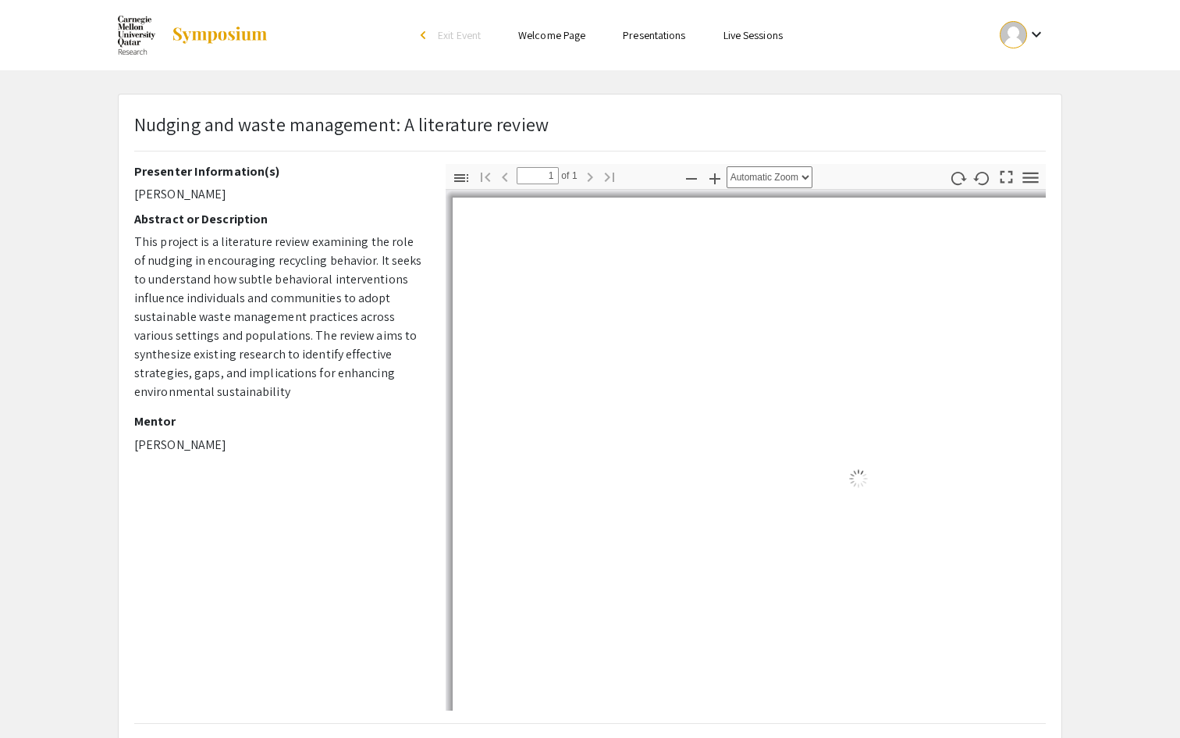
select select "auto"
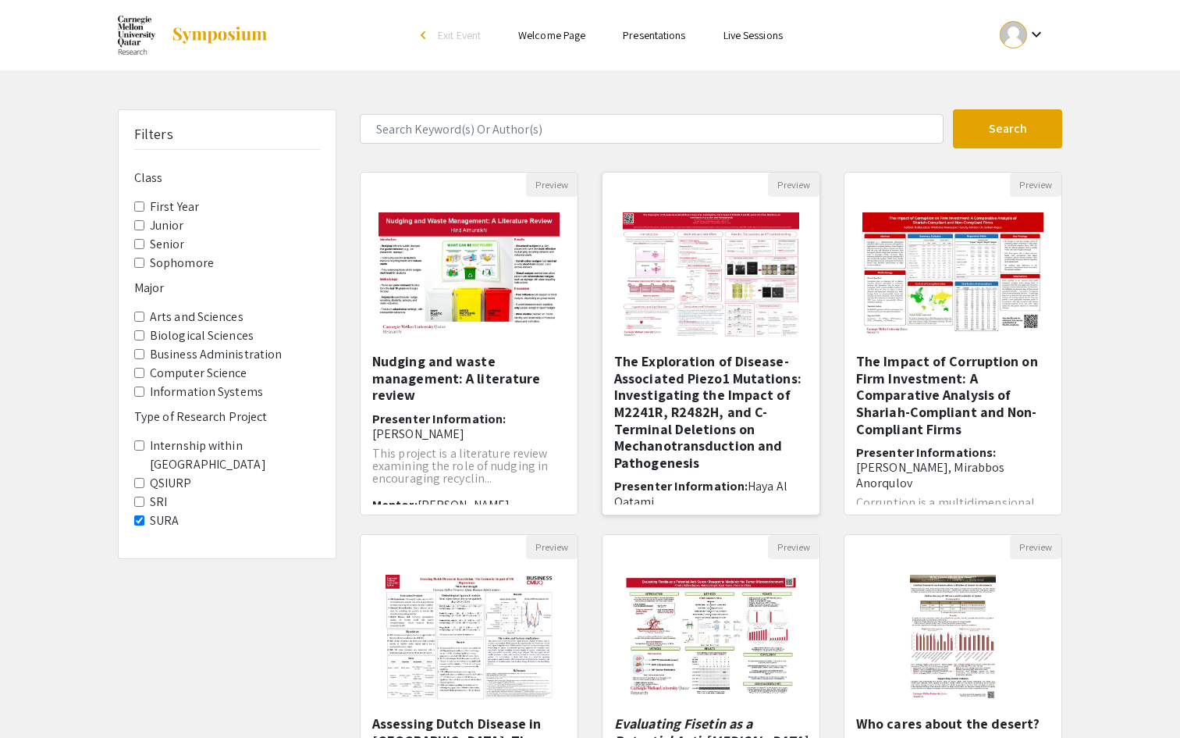
click at [667, 318] on img "Open Presentation <p>The Exploration of Disease-Associated Piezo1 Mutations: In…" at bounding box center [711, 275] width 208 height 156
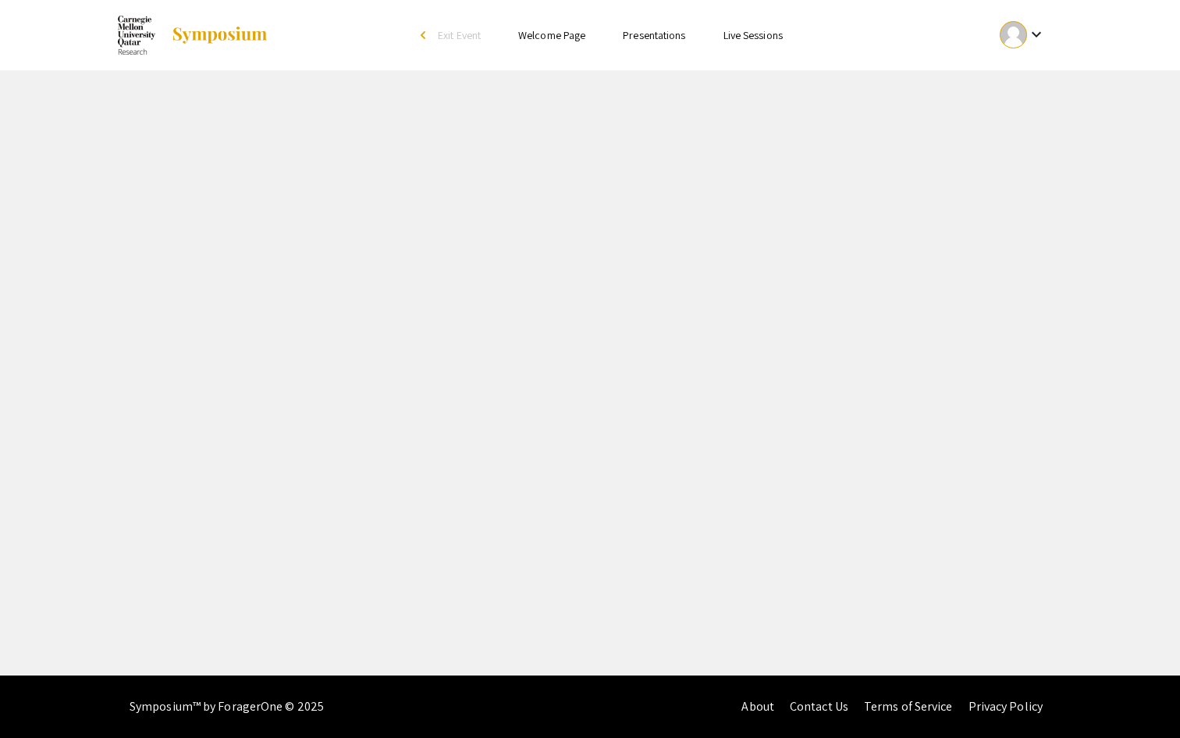
select select "custom"
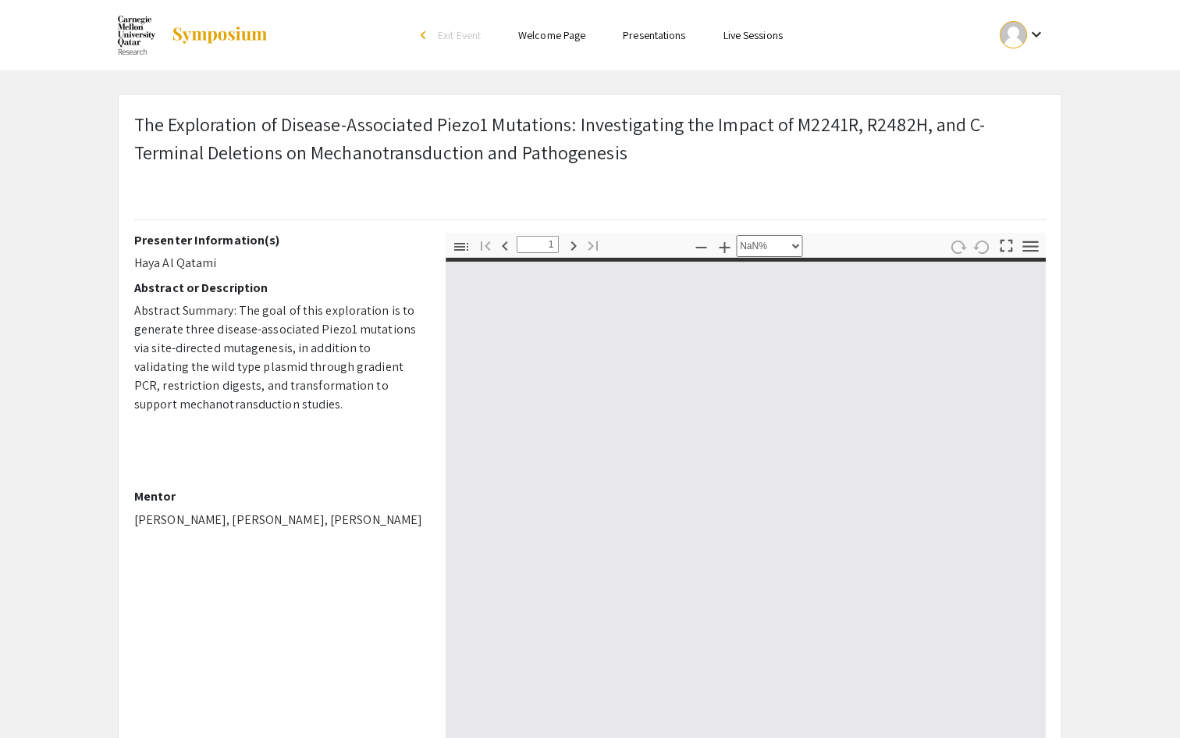
type input "0"
select select "custom"
type input "1"
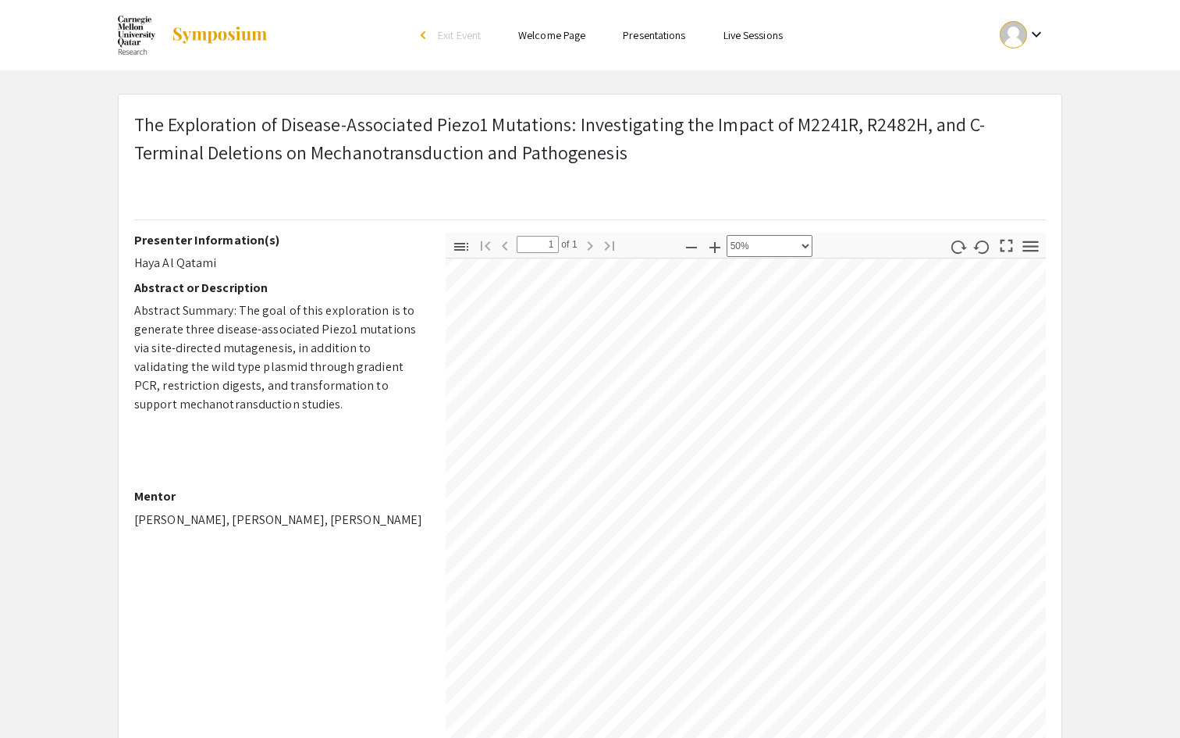
select select "custom"
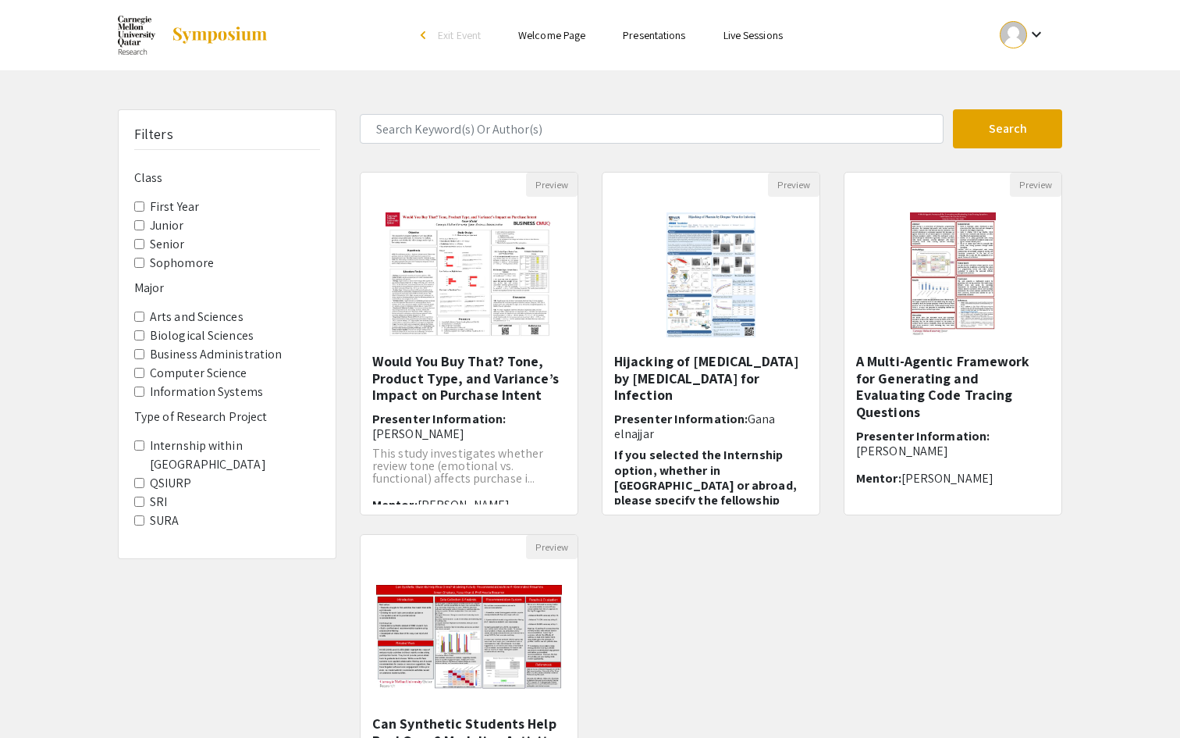
scroll to position [297, 0]
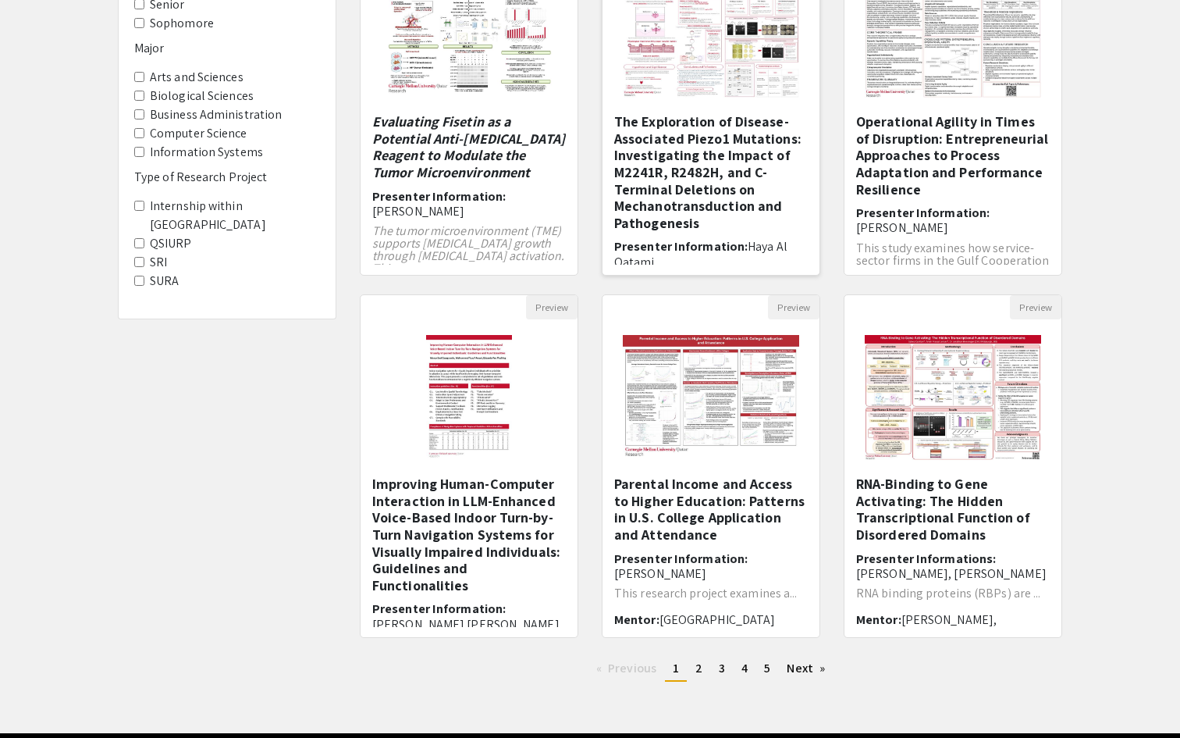
scroll to position [258, 0]
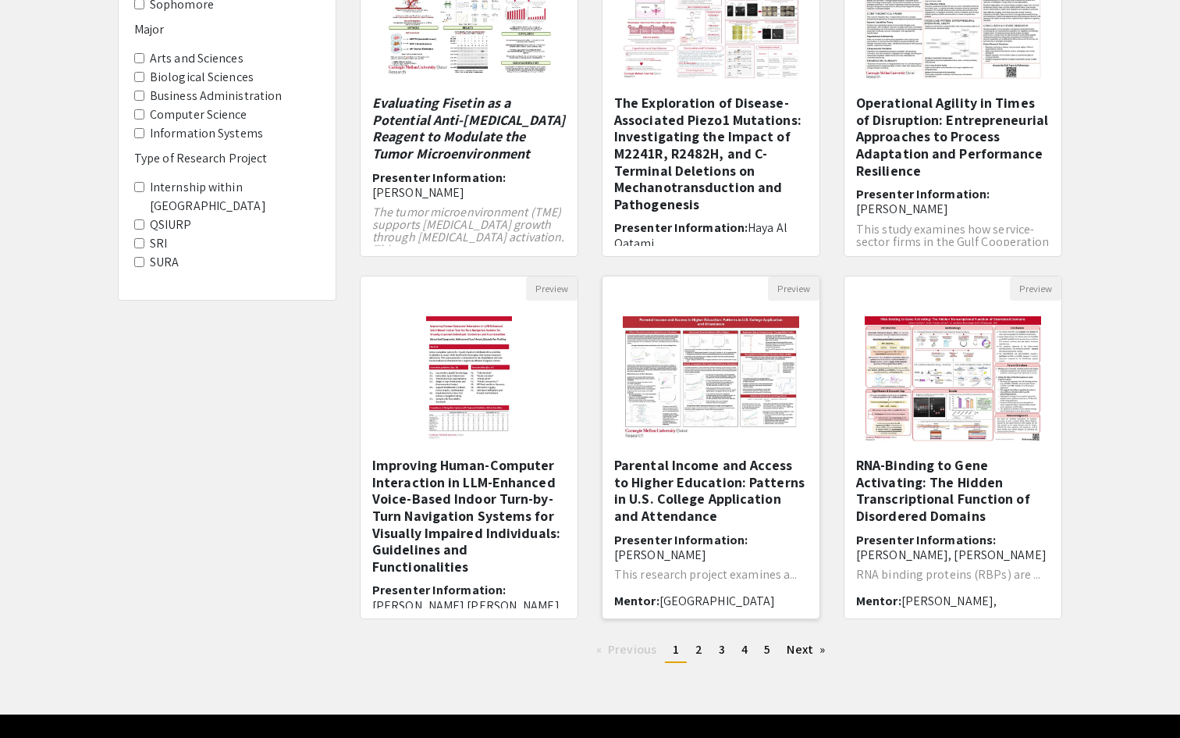
click at [705, 353] on img at bounding box center [711, 379] width 208 height 156
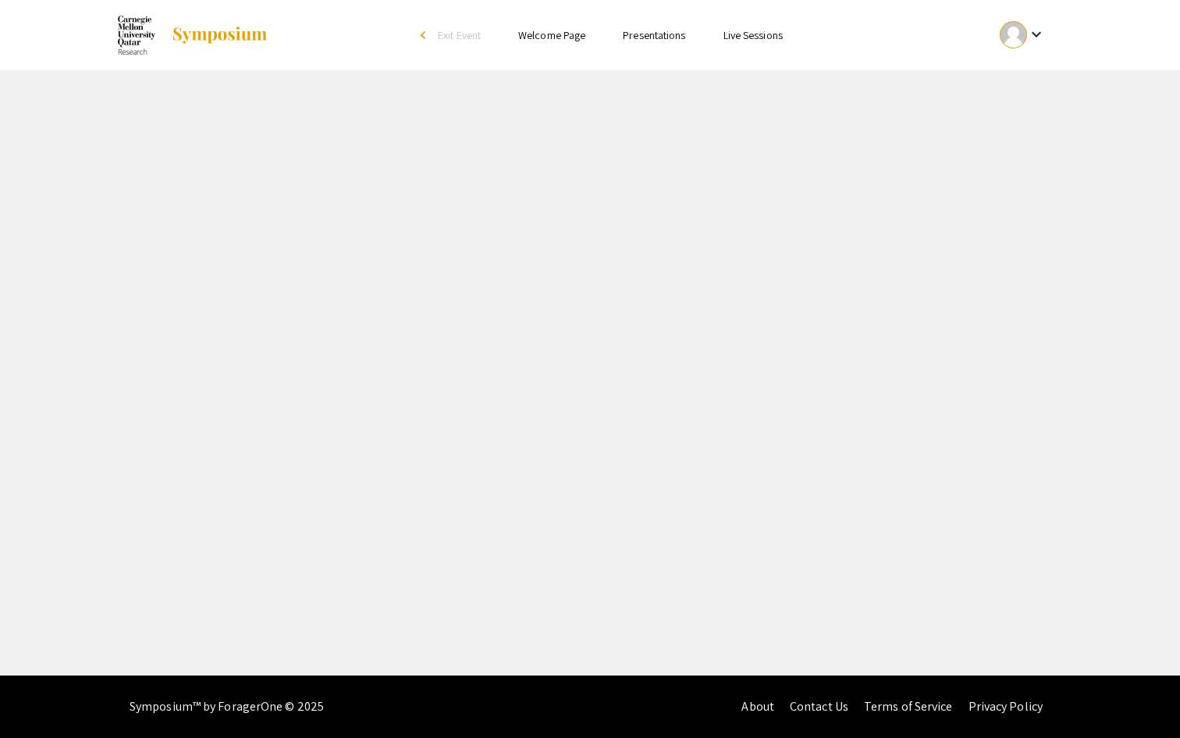
select select "custom"
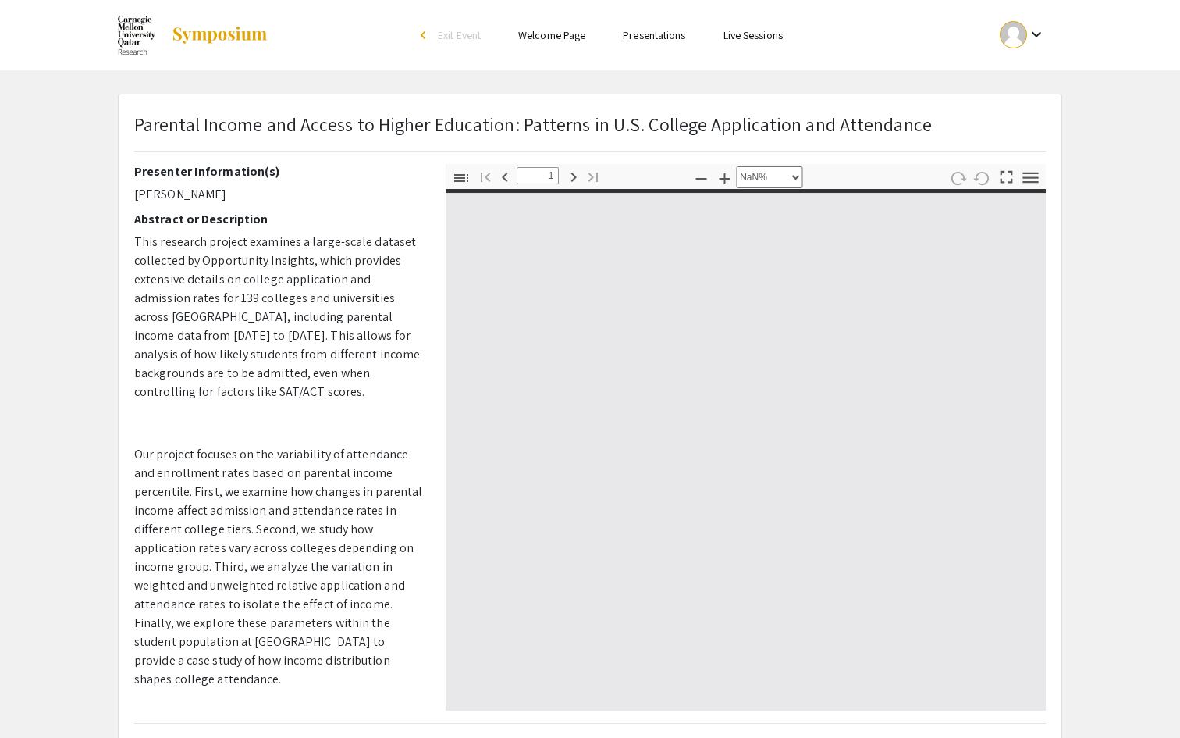
type input "0"
select select "custom"
type input "1"
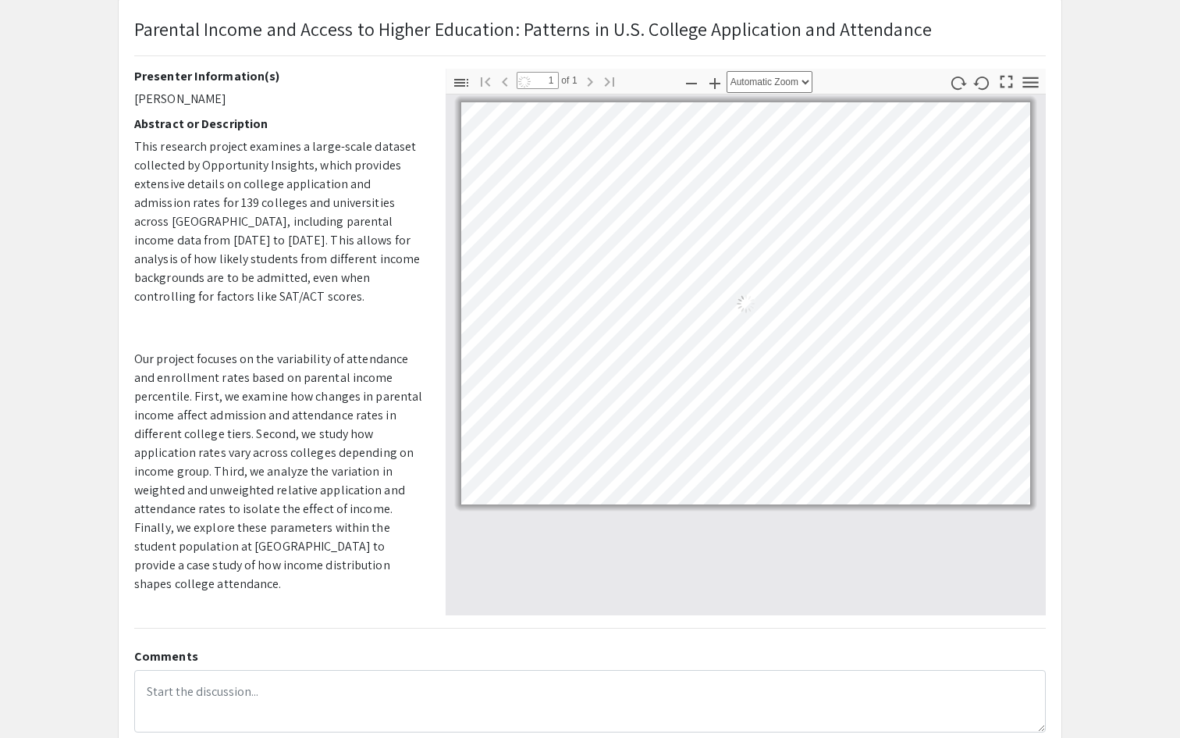
scroll to position [103, 0]
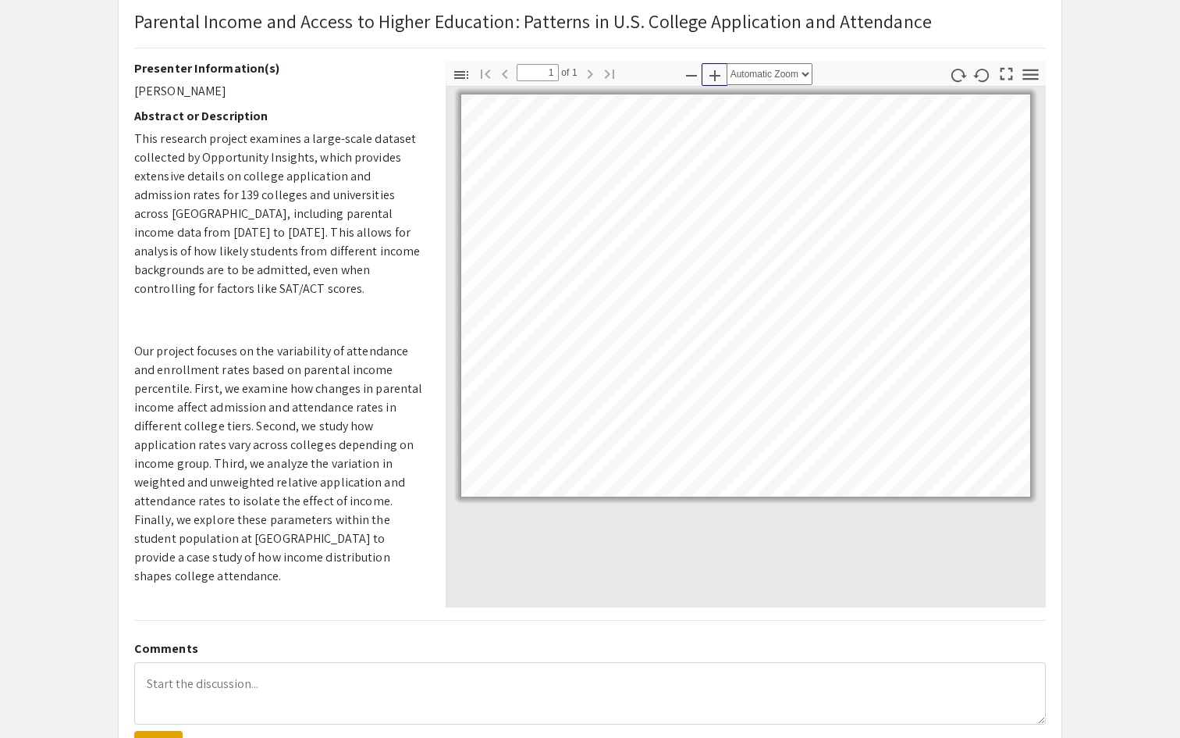
click at [717, 75] on icon "button" at bounding box center [715, 75] width 11 height 11
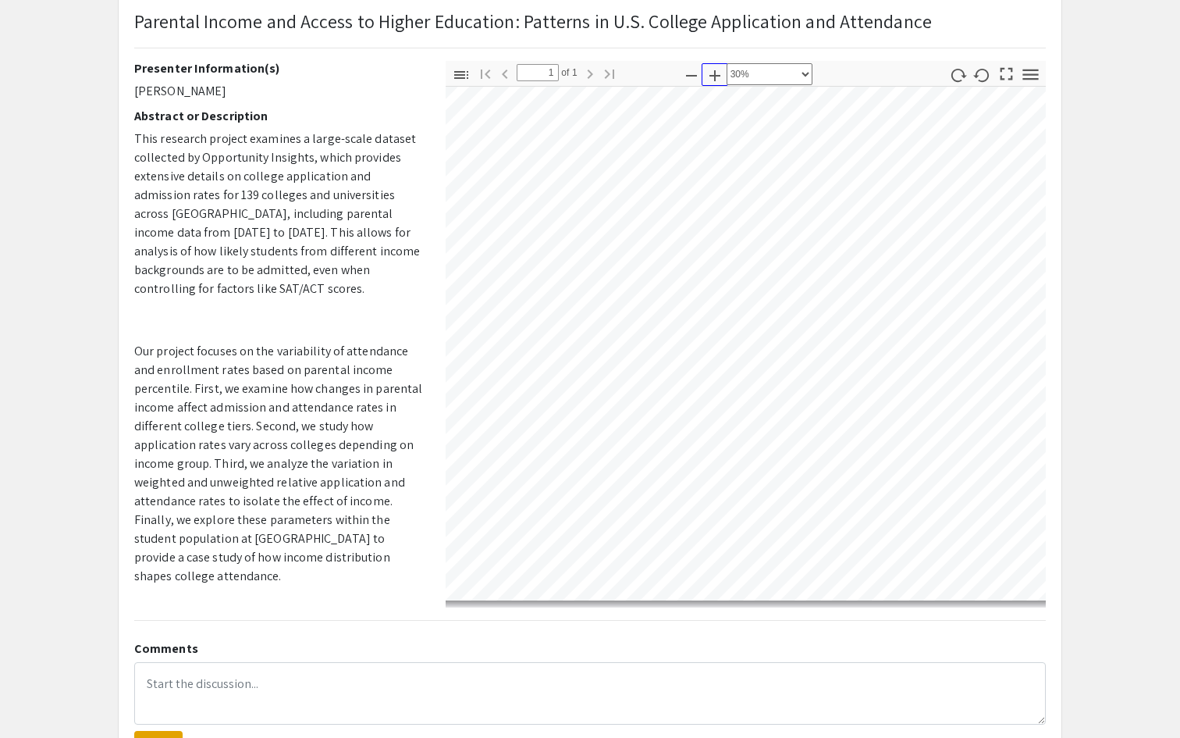
scroll to position [59, 30]
click at [688, 77] on icon "button" at bounding box center [691, 75] width 19 height 19
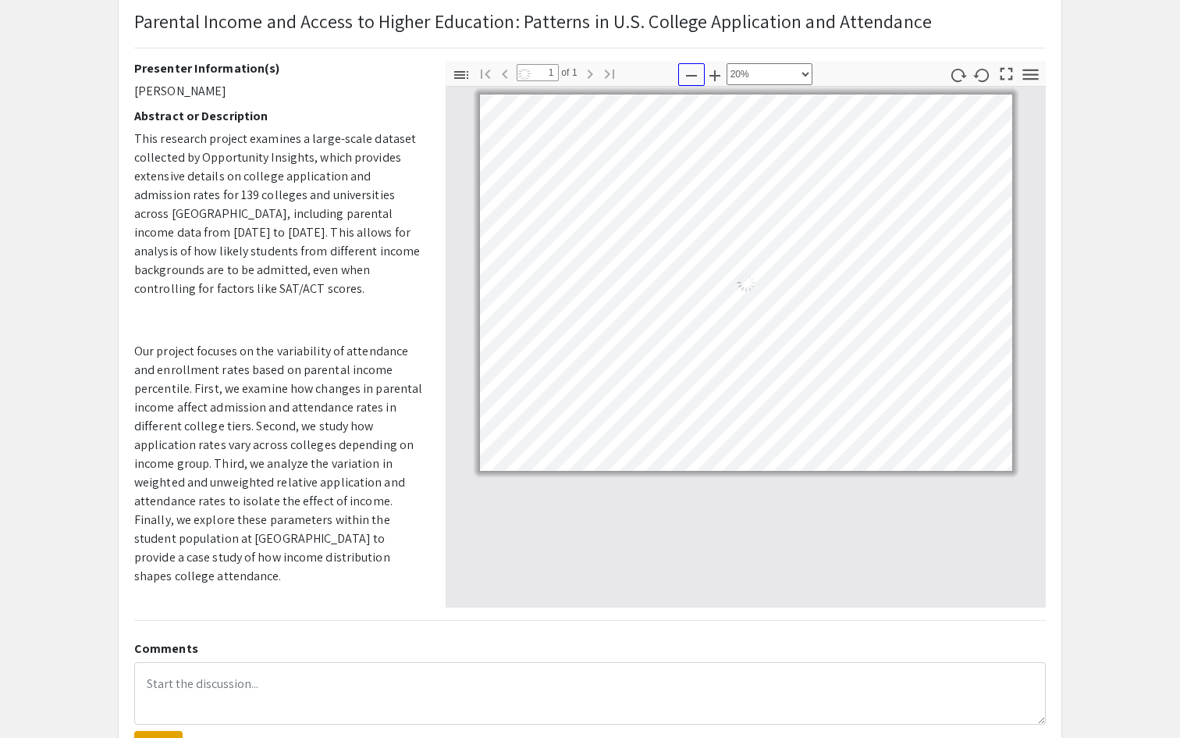
scroll to position [0, 0]
click at [688, 77] on icon "button" at bounding box center [691, 75] width 19 height 19
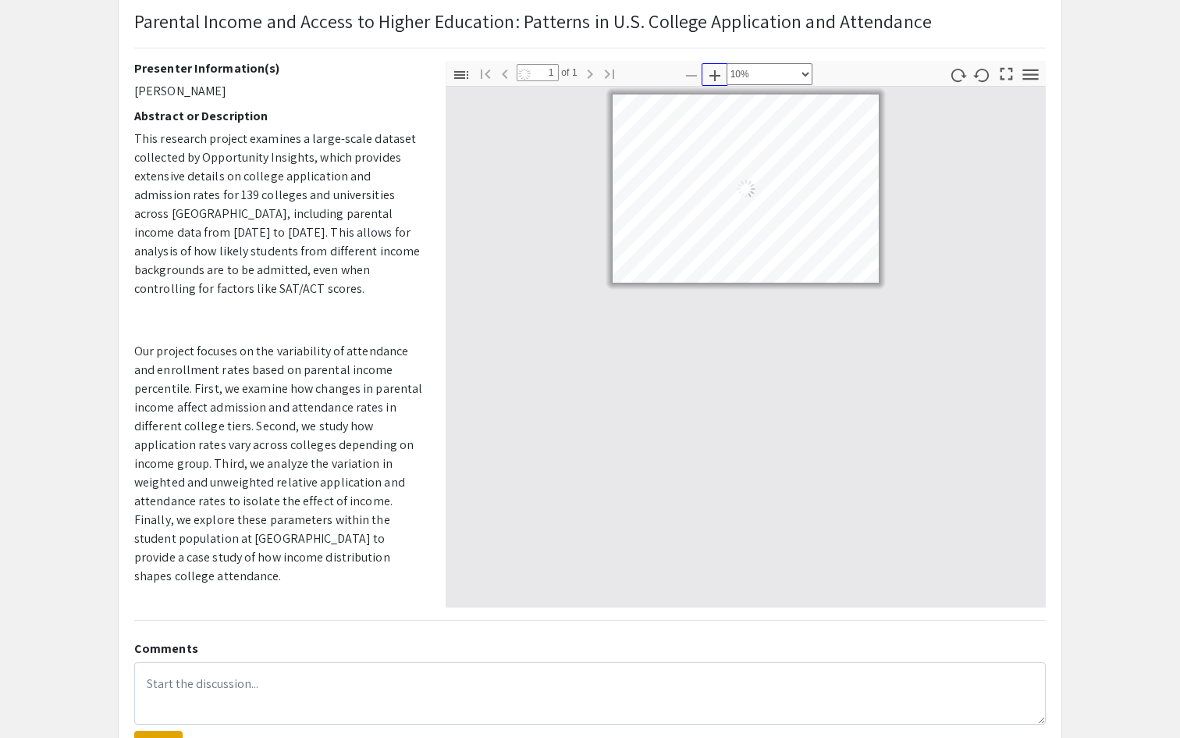
click at [716, 76] on icon "button" at bounding box center [715, 75] width 19 height 19
select select "custom"
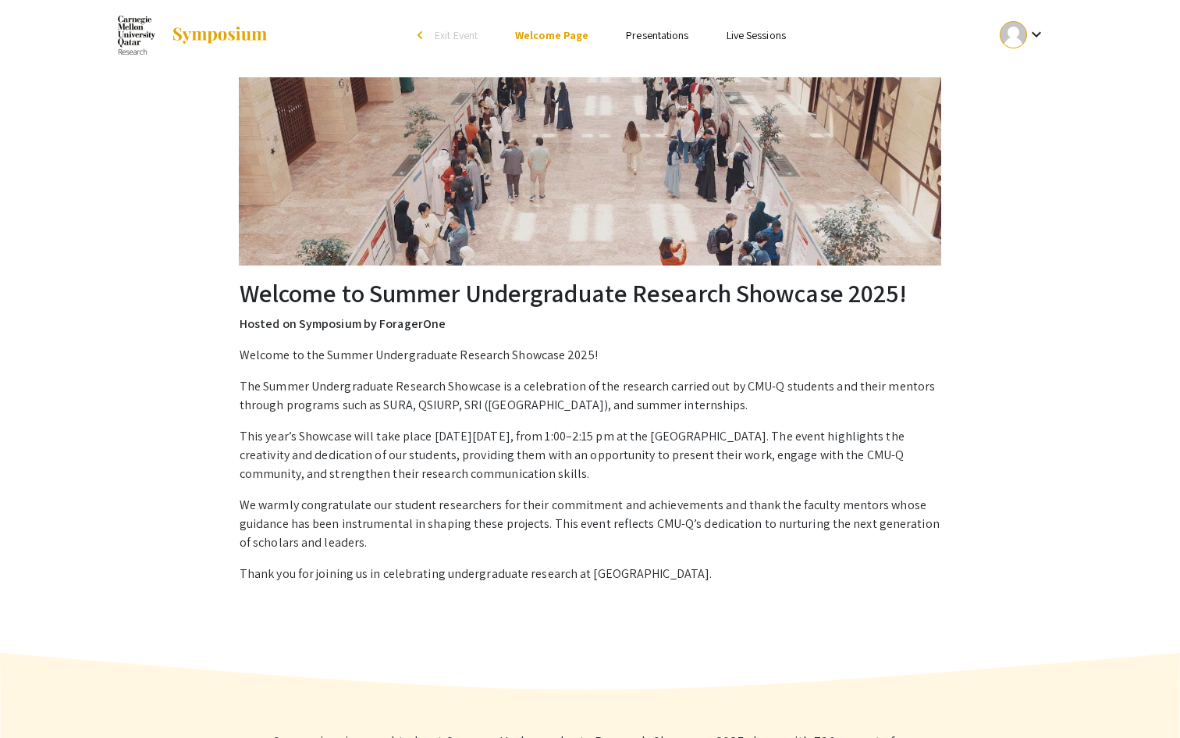
click at [655, 33] on link "Presentations" at bounding box center [657, 35] width 62 height 14
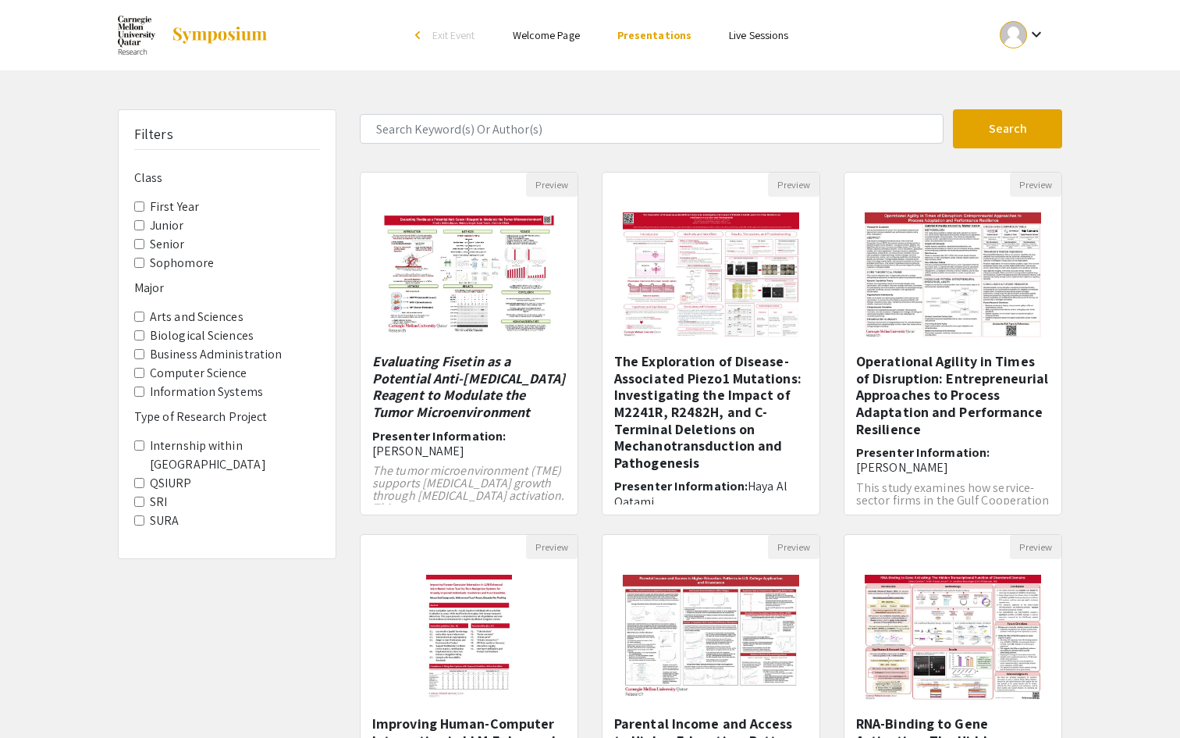
click at [1037, 44] on mat-icon "keyboard_arrow_down" at bounding box center [1036, 34] width 19 height 19
click at [543, 38] on div at bounding box center [590, 369] width 1180 height 738
click at [537, 38] on link "Welcome Page" at bounding box center [546, 35] width 67 height 14
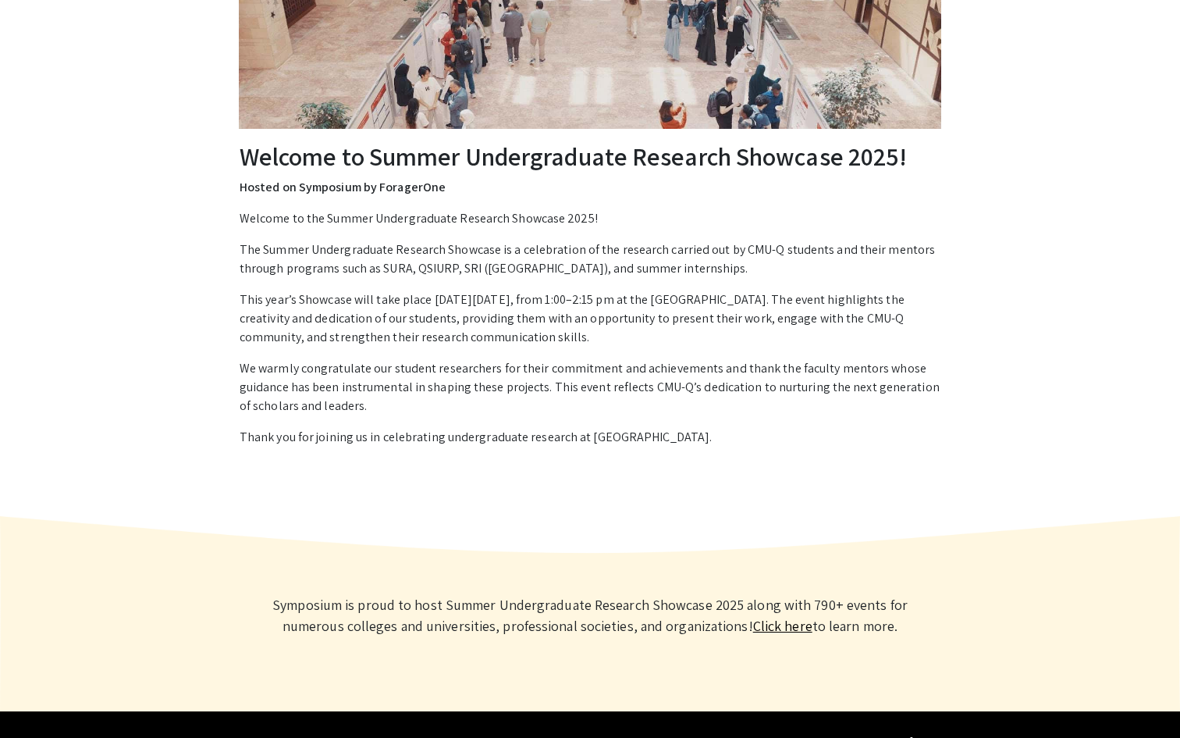
scroll to position [173, 0]
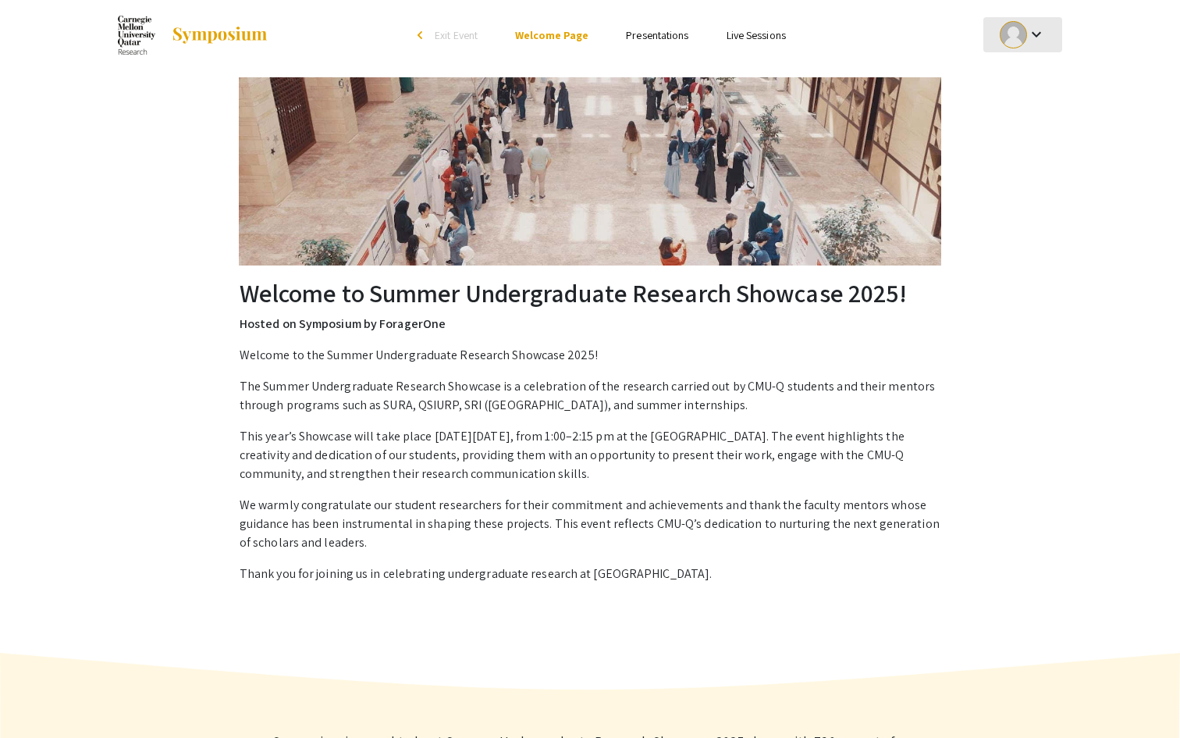
click at [1005, 27] on div at bounding box center [1013, 34] width 27 height 27
click at [1015, 119] on button "My Submissions" at bounding box center [1032, 114] width 96 height 37
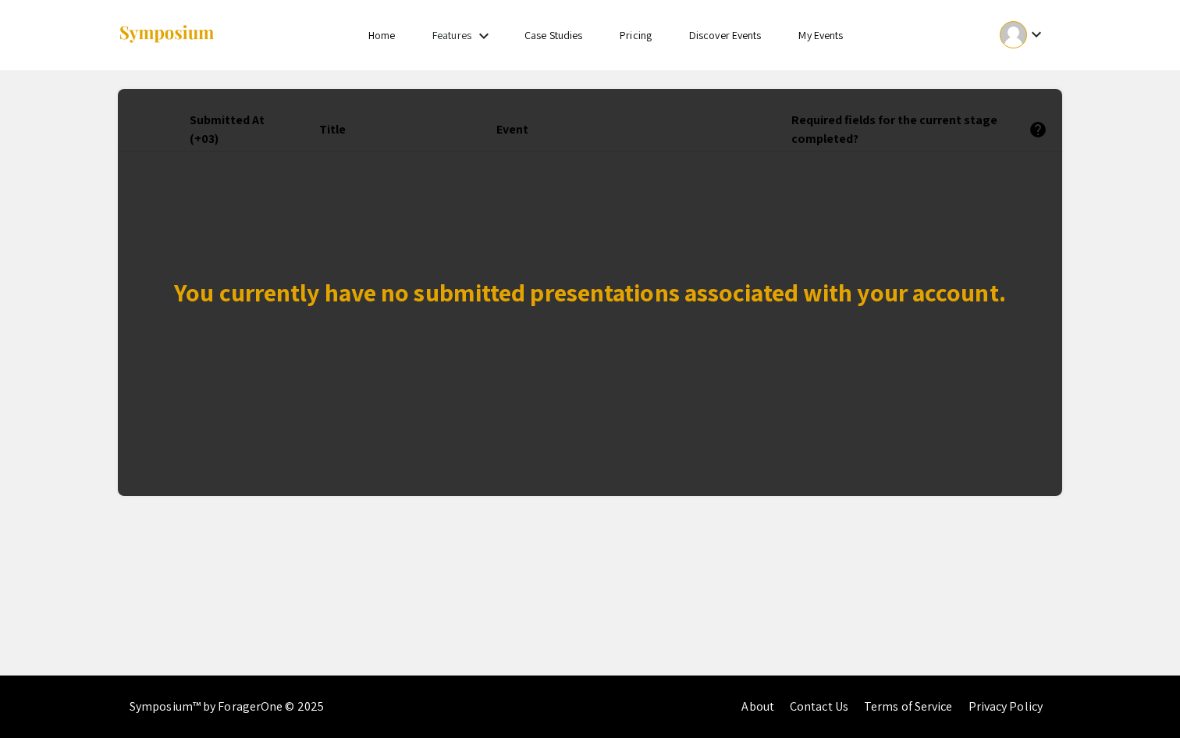
click at [992, 137] on div "You currently have no submitted presentations associated with your account." at bounding box center [590, 292] width 945 height 407
click at [818, 260] on div "You currently have no submitted presentations associated with your account." at bounding box center [590, 292] width 945 height 407
click at [1027, 32] on mat-icon "keyboard_arrow_down" at bounding box center [1036, 34] width 19 height 19
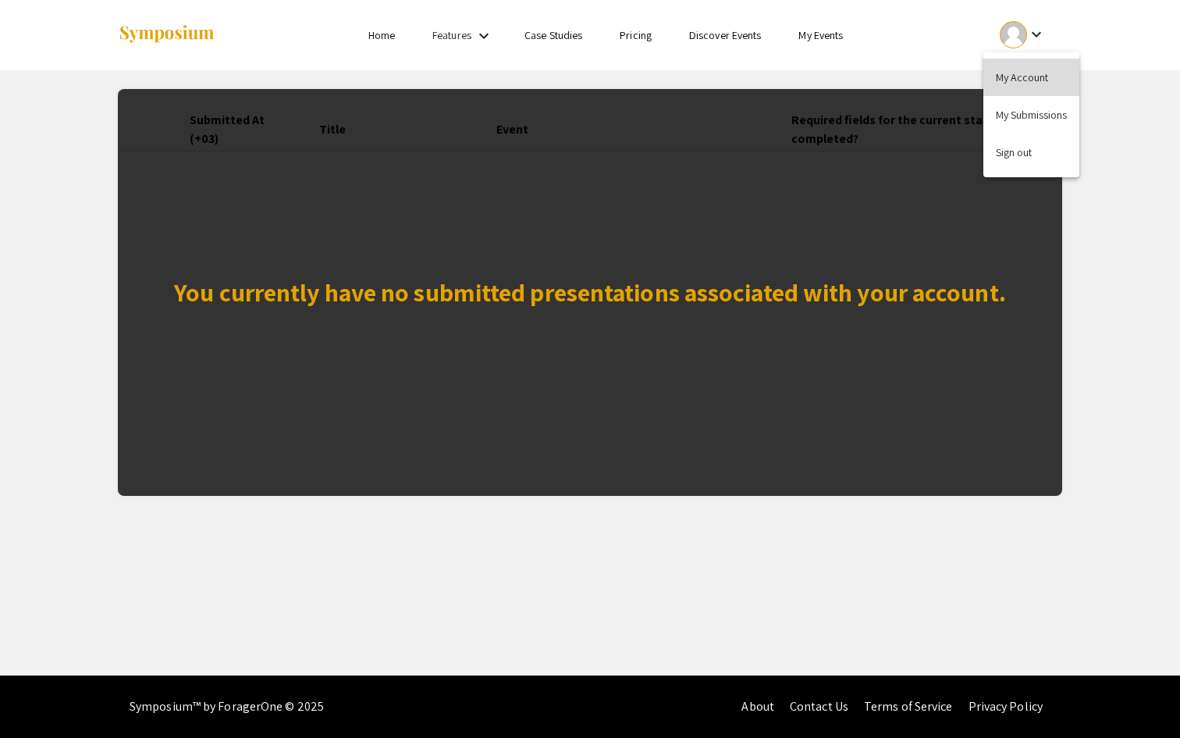
click at [1026, 71] on button "My Account" at bounding box center [1032, 77] width 96 height 37
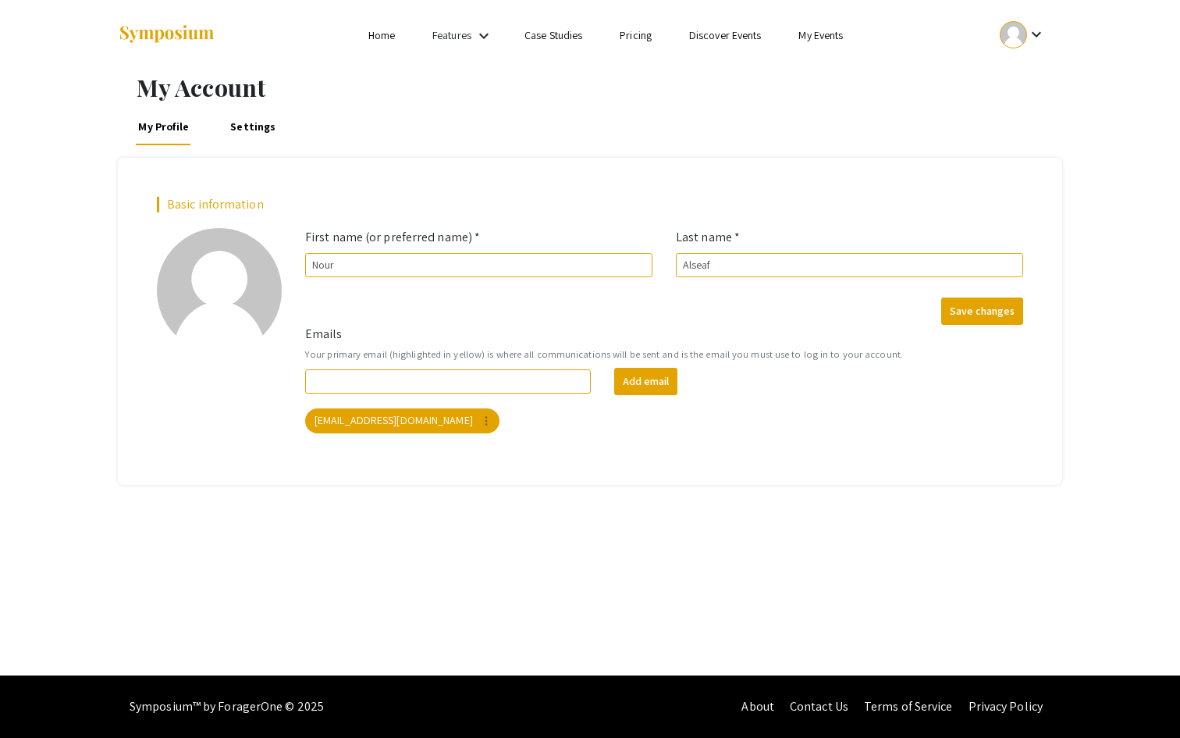
click at [1023, 43] on div at bounding box center [1013, 34] width 27 height 27
click at [235, 127] on div at bounding box center [590, 369] width 1180 height 738
click at [235, 127] on link "Settings" at bounding box center [253, 126] width 51 height 37
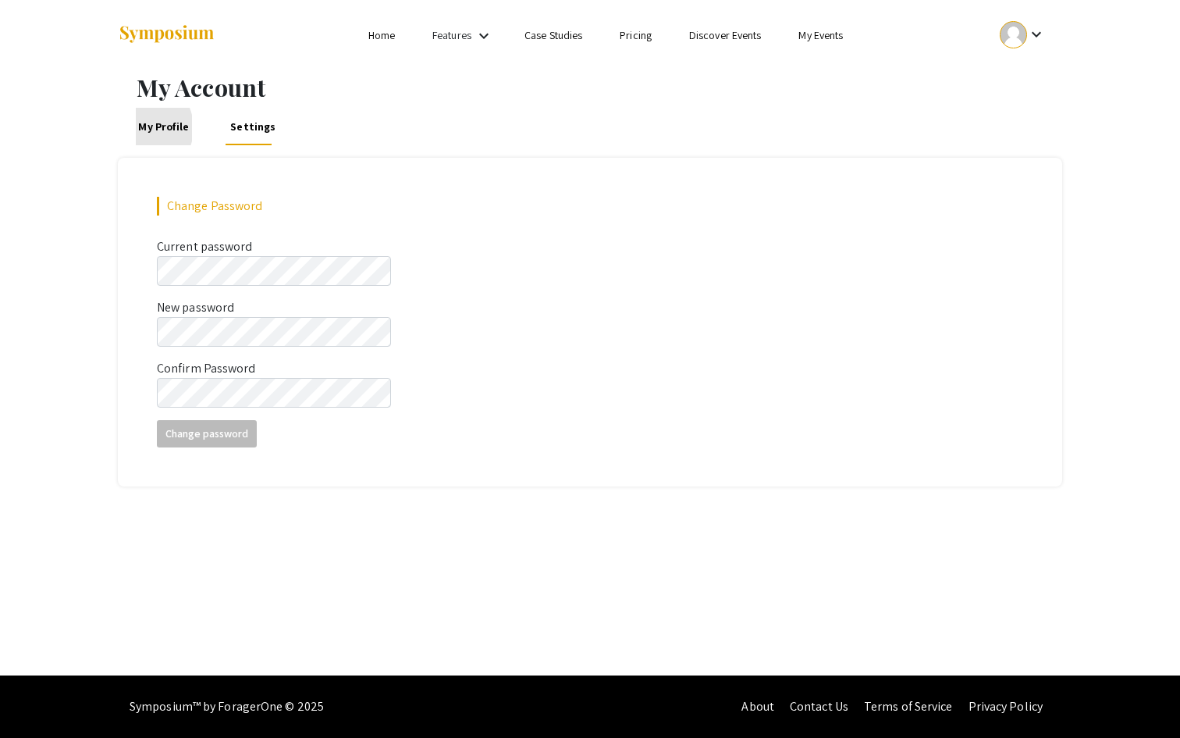
click at [138, 128] on link "My Profile" at bounding box center [164, 126] width 57 height 37
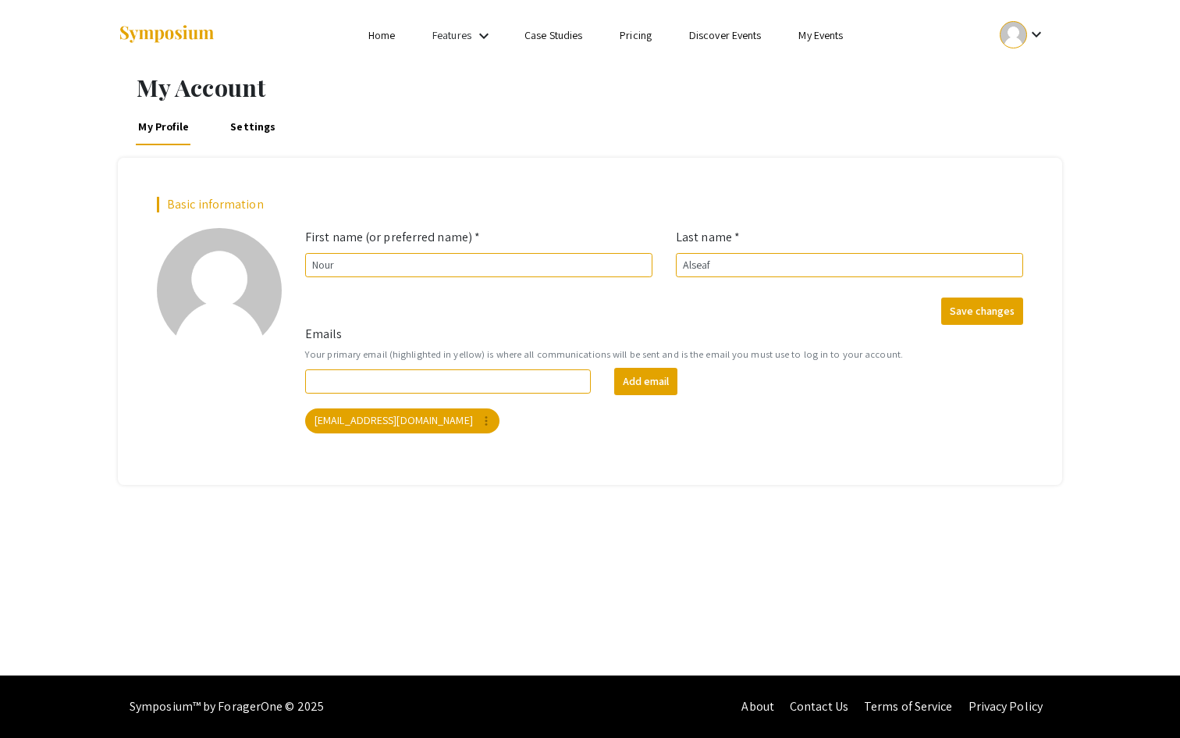
click at [479, 39] on mat-icon "keyboard_arrow_down" at bounding box center [484, 36] width 19 height 19
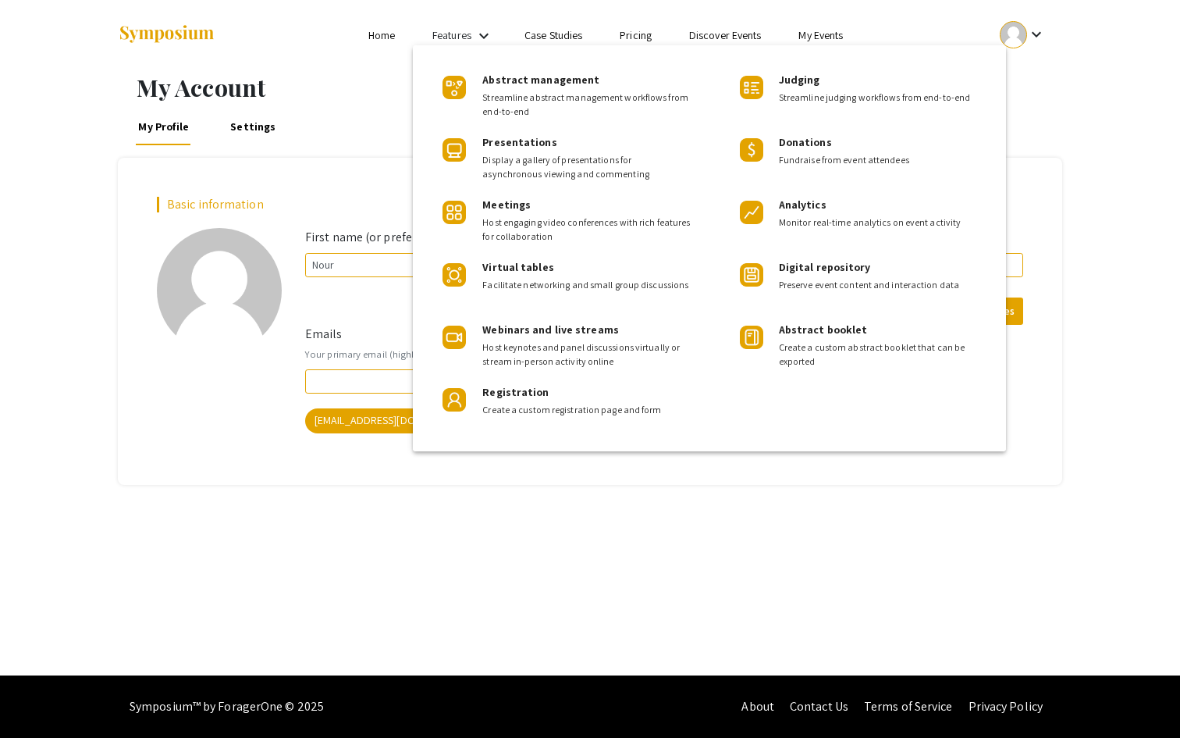
click at [413, 70] on div "Abstract management Streamline abstract management workflows from end-to-end Pr…" at bounding box center [560, 248] width 297 height 375
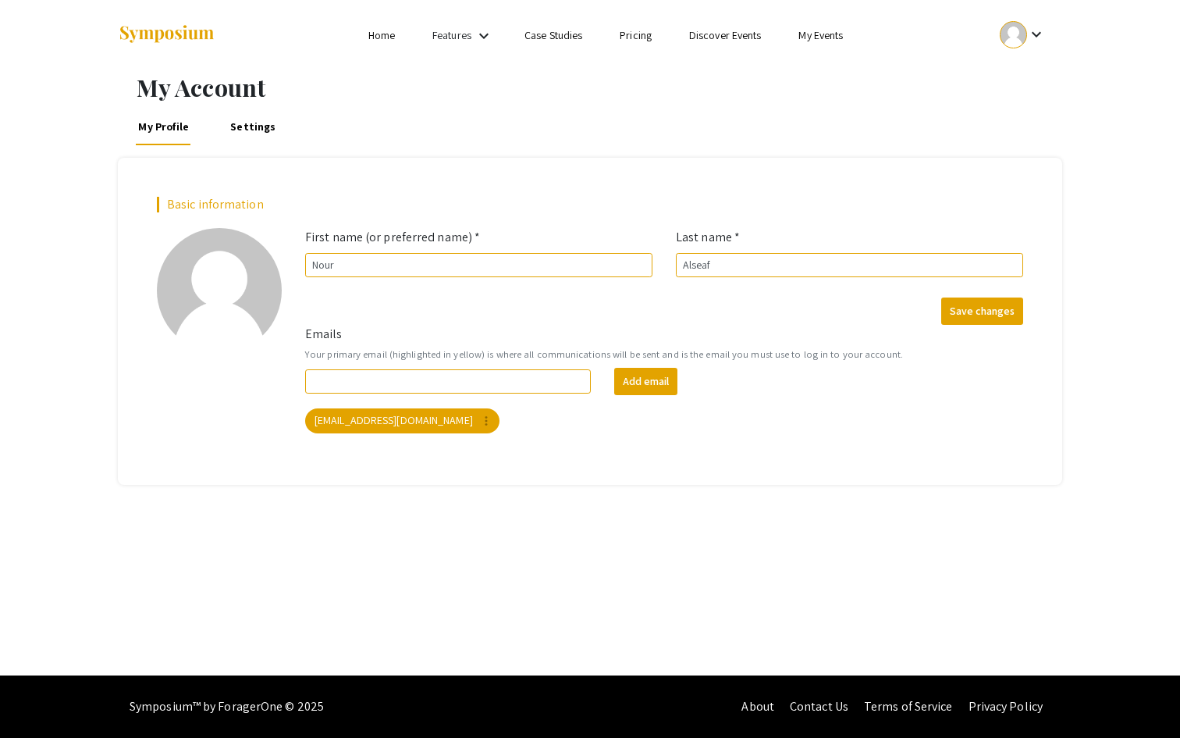
click at [486, 50] on ul "Skip navigation Home Features keyboard_arrow_down Case Studies Pricing Discover…" at bounding box center [589, 35] width 311 height 70
click at [486, 34] on mat-icon "keyboard_arrow_down" at bounding box center [484, 36] width 19 height 19
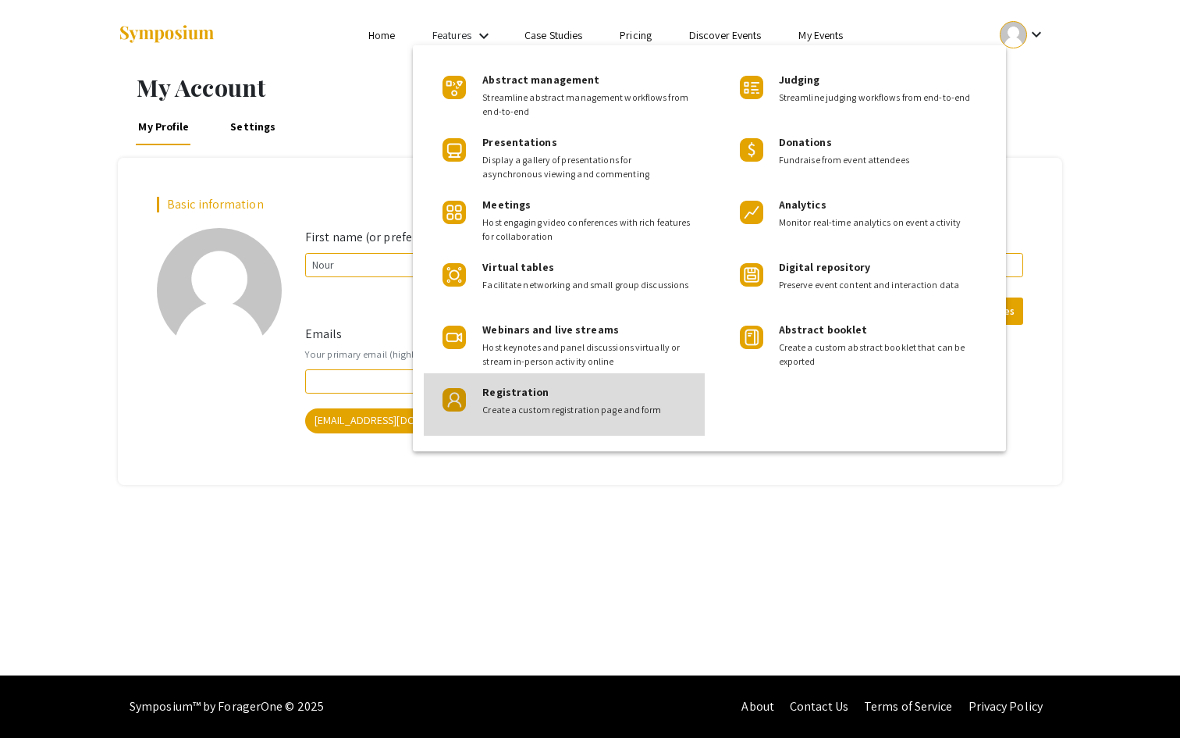
click at [550, 403] on span "Create a custom registration page and form" at bounding box center [587, 410] width 210 height 14
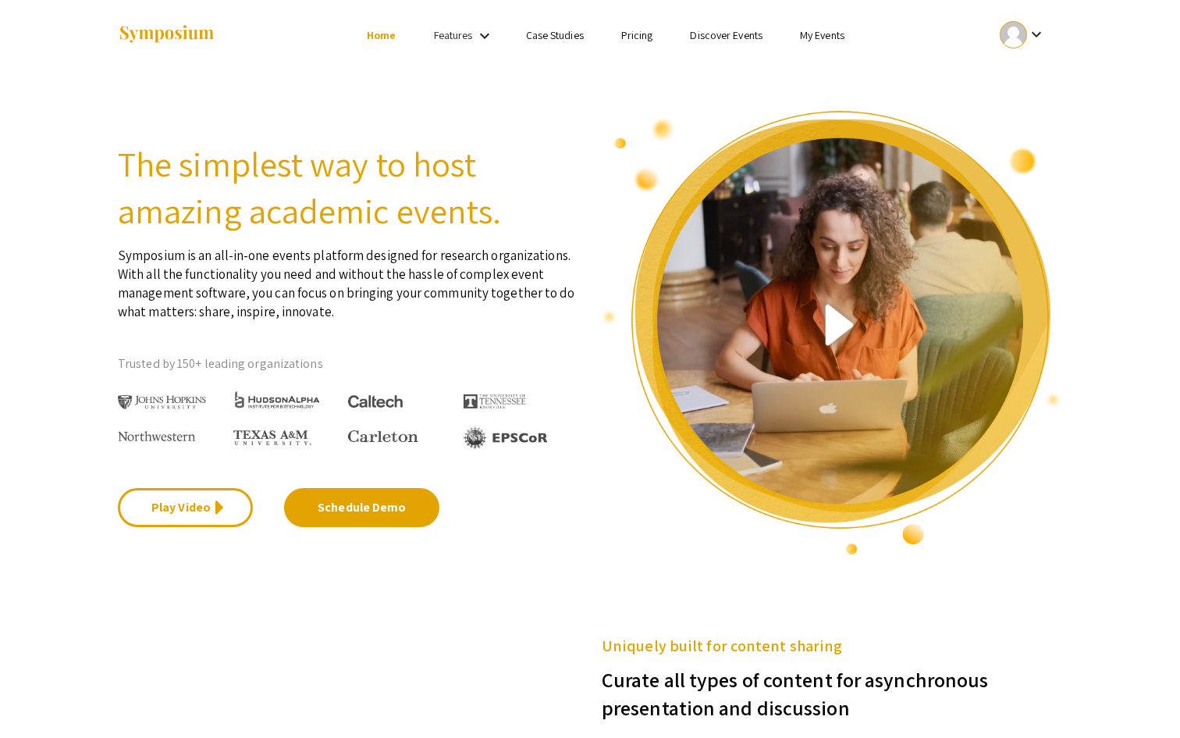
click at [738, 37] on link "Discover Events" at bounding box center [726, 35] width 73 height 14
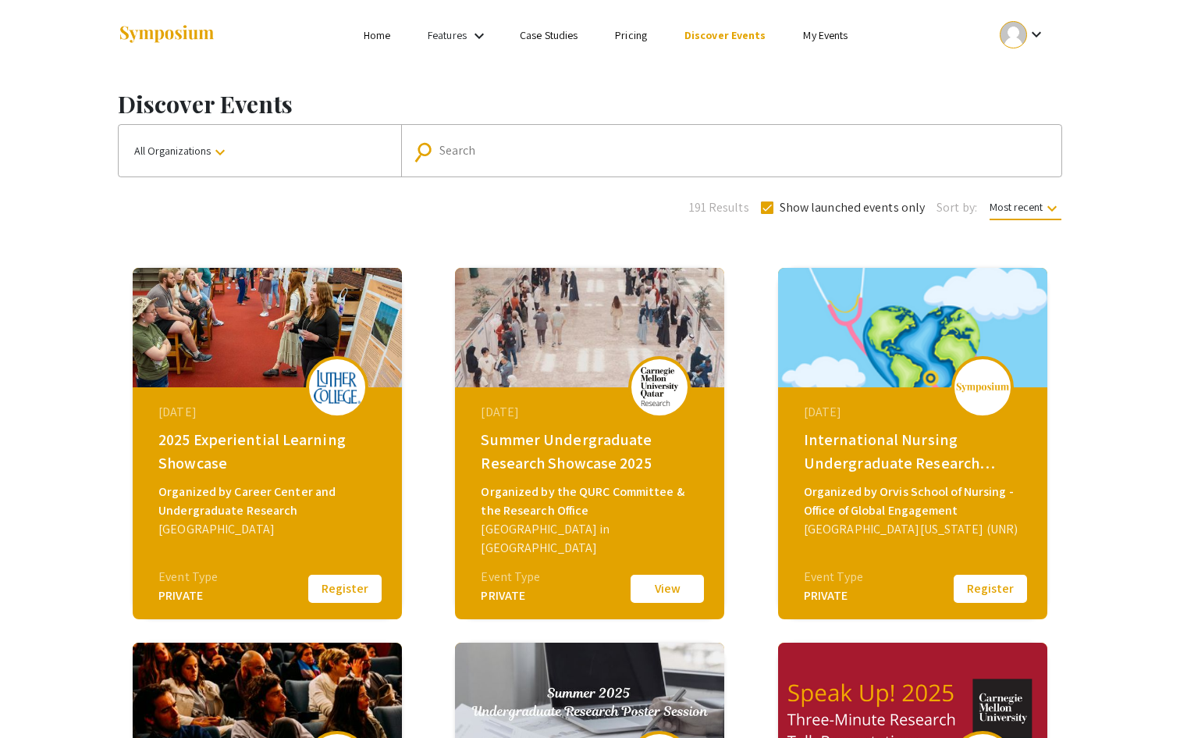
click at [816, 37] on link "My Events" at bounding box center [825, 35] width 44 height 14
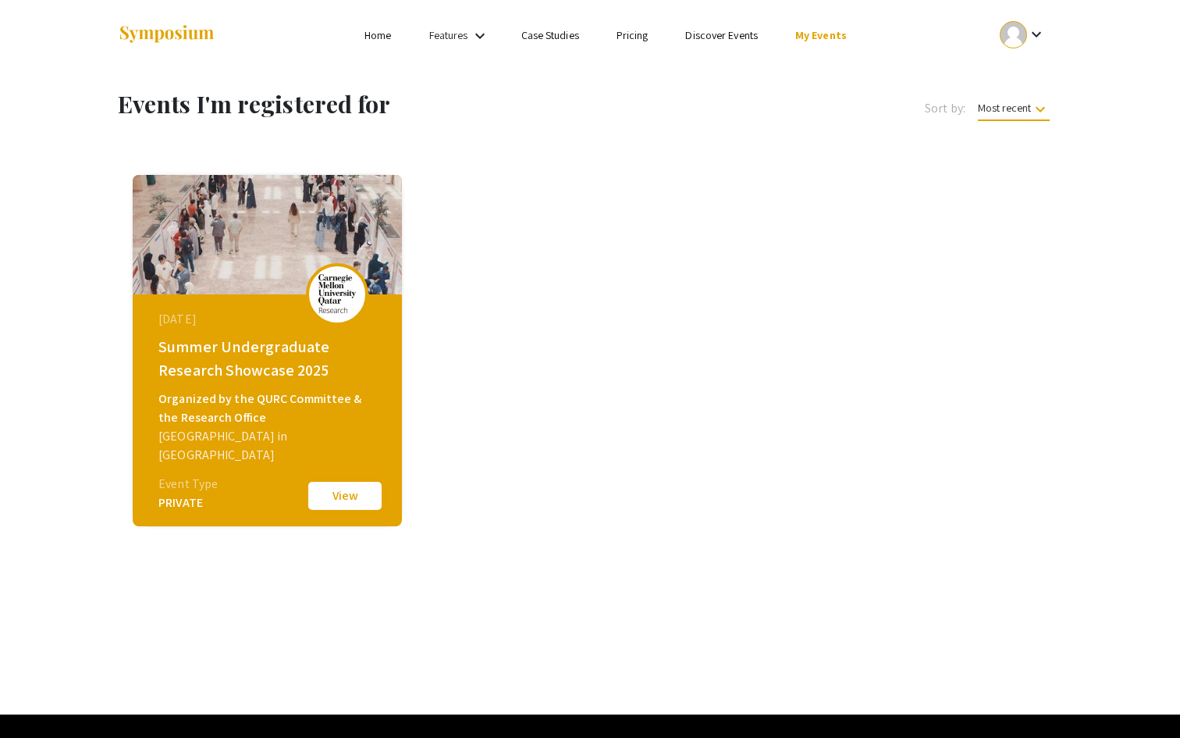
click at [350, 507] on button "View" at bounding box center [345, 495] width 78 height 33
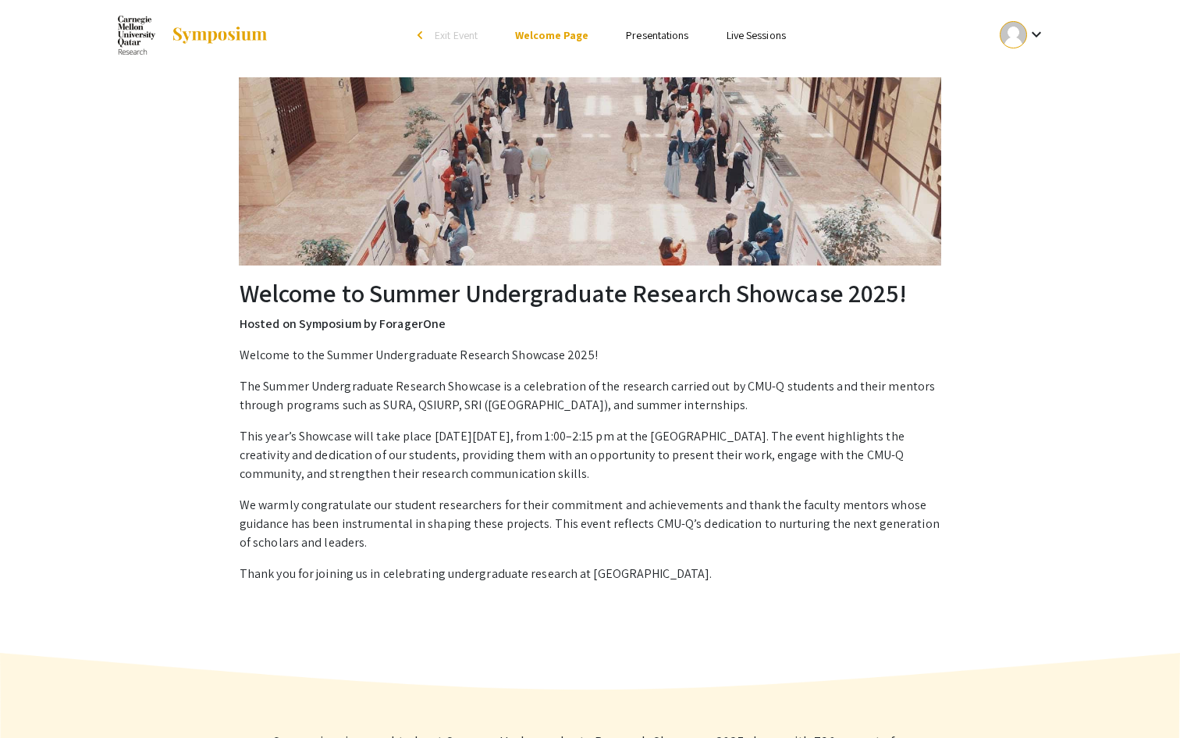
click at [1027, 32] on div at bounding box center [1013, 34] width 27 height 27
click at [1013, 137] on button "Sign out" at bounding box center [1032, 151] width 96 height 37
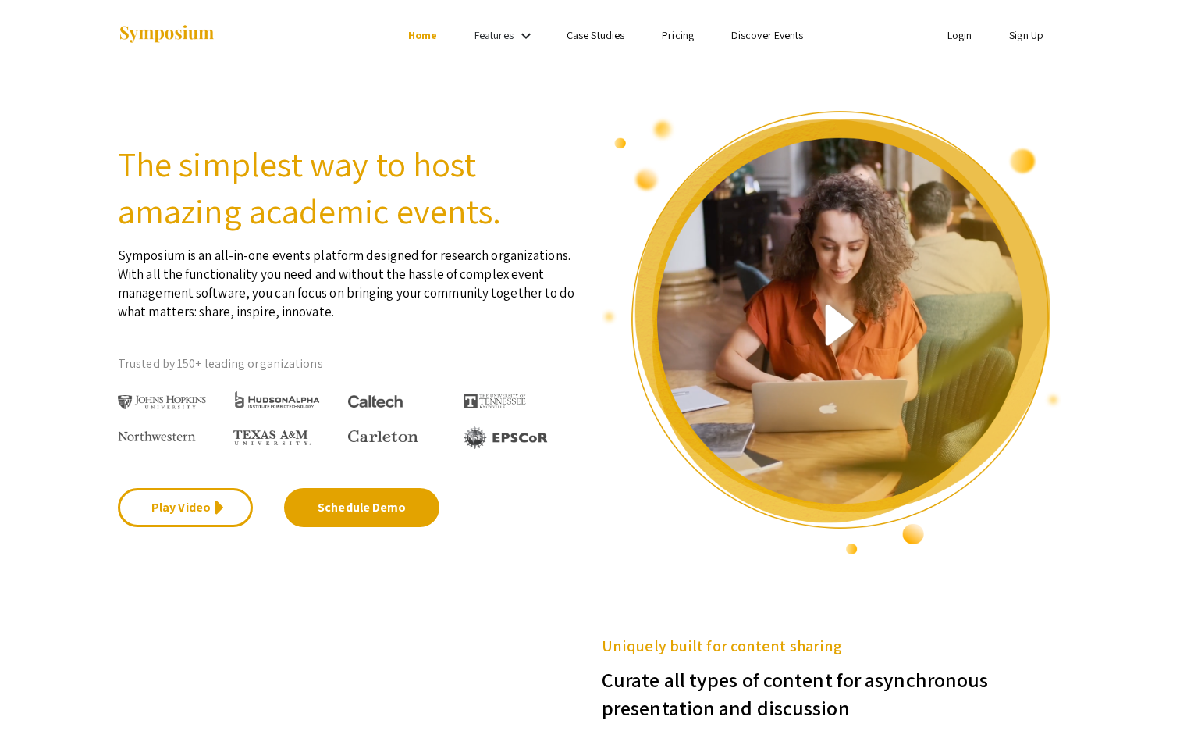
click at [1028, 37] on link "Sign Up" at bounding box center [1026, 35] width 34 height 14
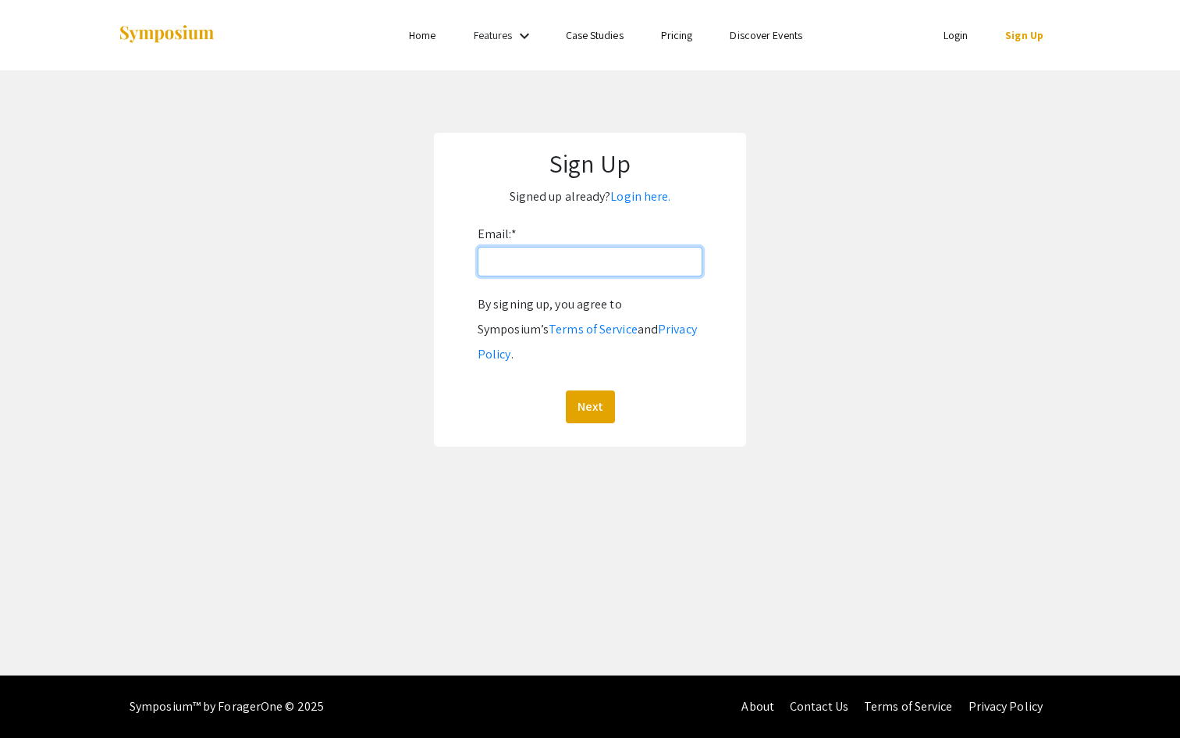
click at [653, 257] on input "Email: *" at bounding box center [590, 262] width 225 height 30
type input "[EMAIL_ADDRESS][PERSON_NAME][DOMAIN_NAME]"
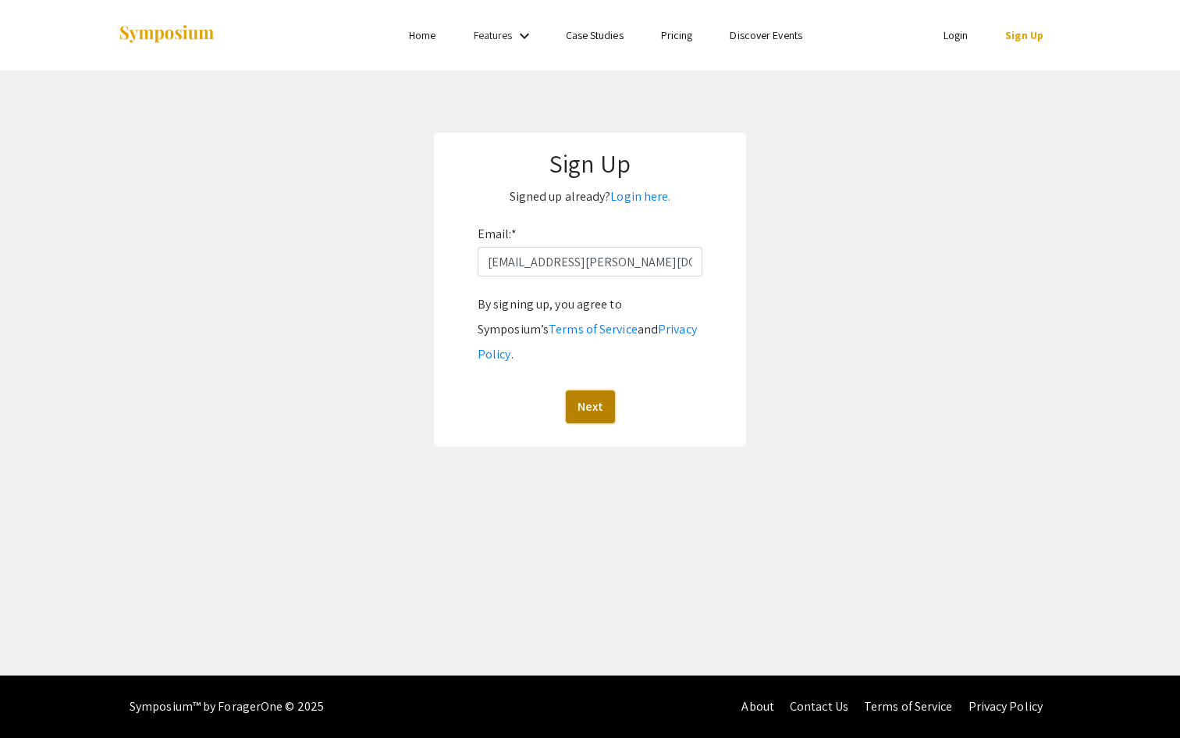
click at [589, 392] on button "Next" at bounding box center [590, 406] width 49 height 33
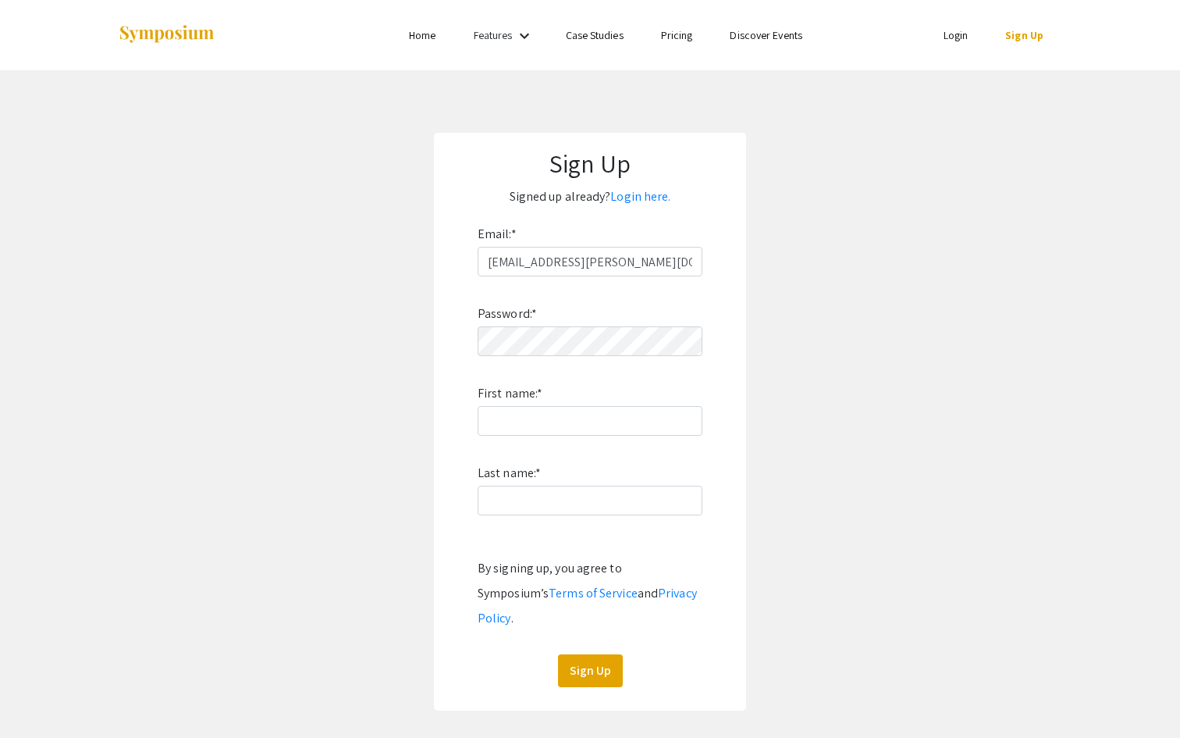
click at [578, 376] on div "Password: * First name: * Last name: * By signing up, you agree to Symposium’s …" at bounding box center [590, 481] width 225 height 411
click at [148, 34] on img at bounding box center [167, 34] width 98 height 21
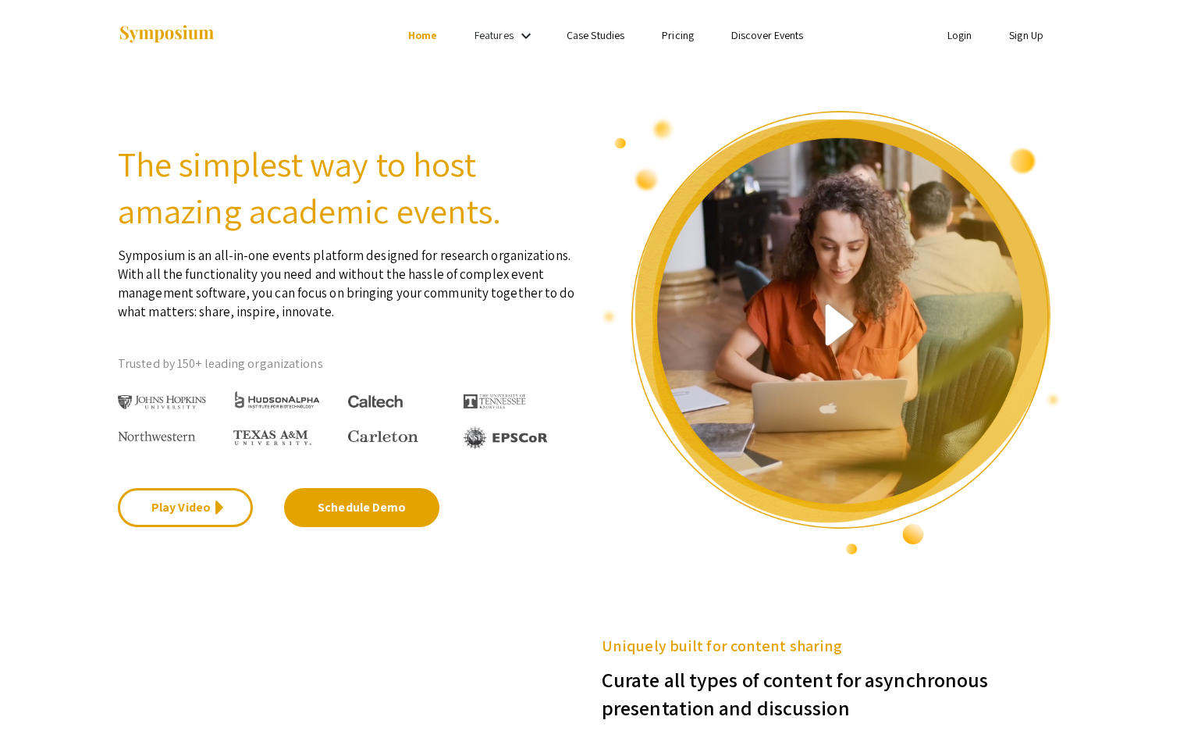
click at [1034, 34] on link "Sign Up" at bounding box center [1026, 35] width 34 height 14
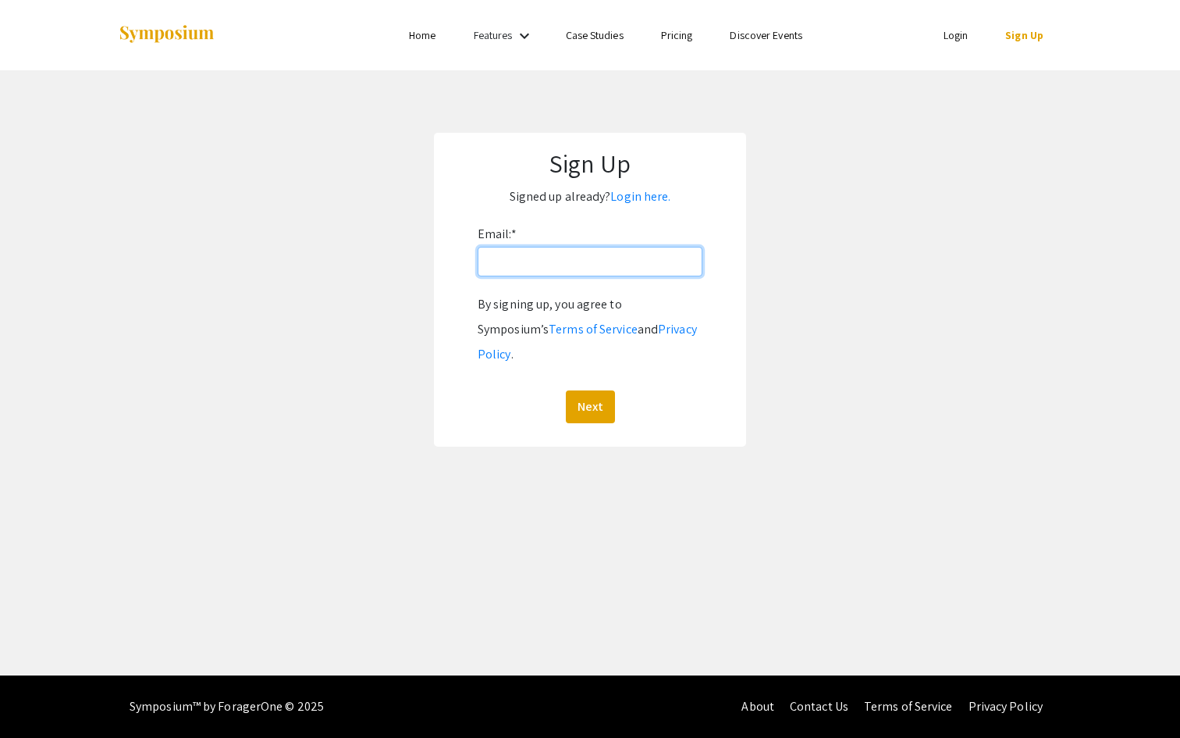
click at [518, 276] on input "Email: *" at bounding box center [590, 262] width 225 height 30
type input "[EMAIL_ADDRESS][PERSON_NAME][DOMAIN_NAME]"
click at [598, 394] on button "Next" at bounding box center [590, 406] width 49 height 33
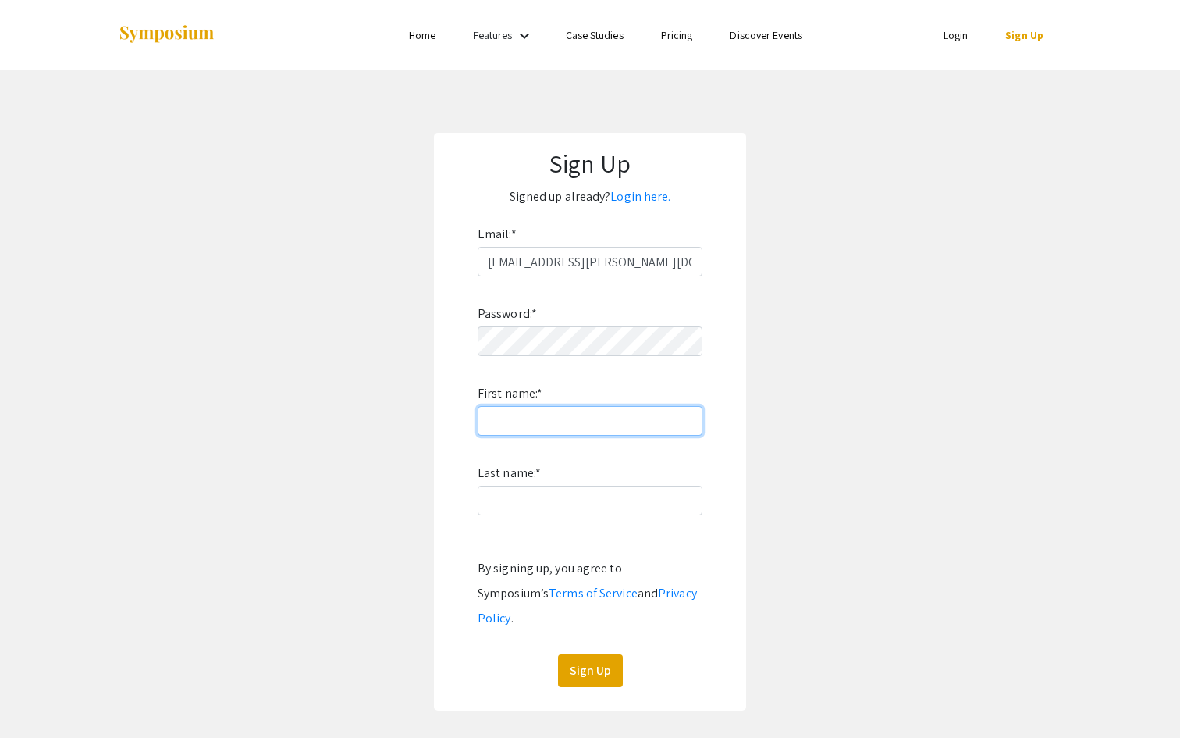
click at [538, 418] on input "First name: *" at bounding box center [590, 421] width 225 height 30
type input "Nour"
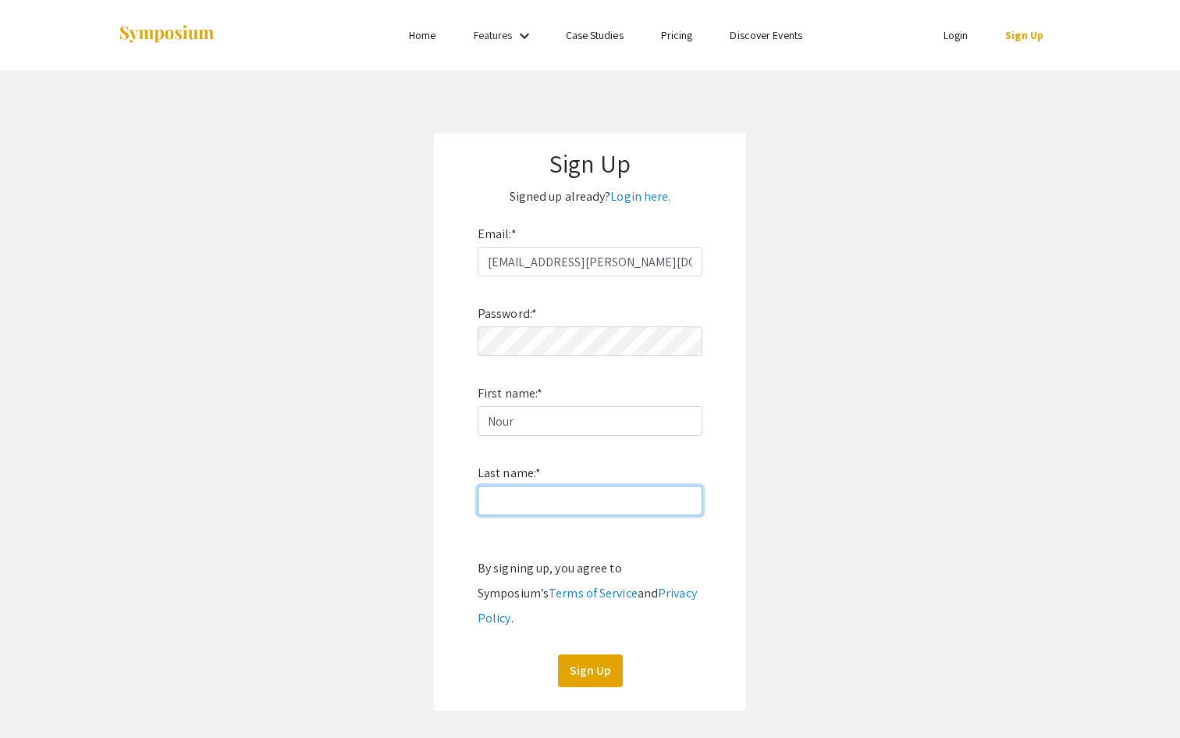
click at [548, 493] on input "Last name: *" at bounding box center [590, 501] width 225 height 30
type input "Alseaf"
click at [607, 654] on button "Sign Up" at bounding box center [590, 670] width 65 height 33
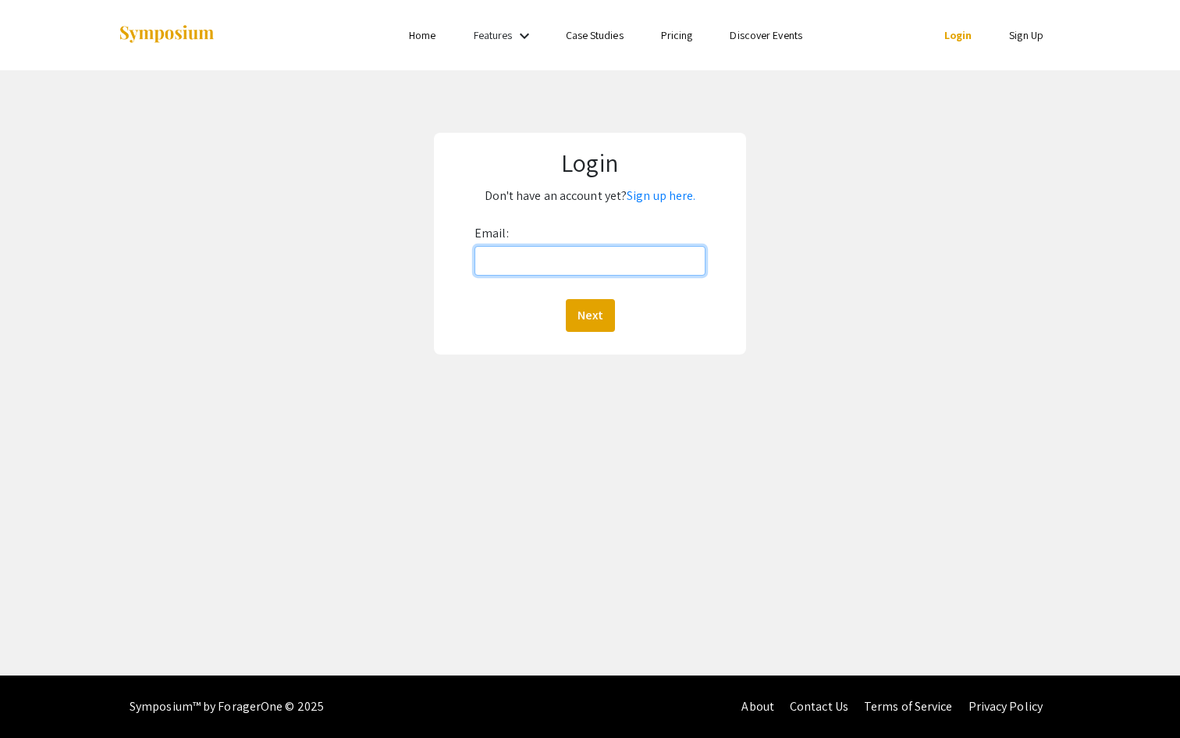
click at [554, 257] on input "Email:" at bounding box center [590, 261] width 231 height 30
type input "[EMAIL_ADDRESS][PERSON_NAME][DOMAIN_NAME]"
click at [588, 314] on button "Next" at bounding box center [590, 315] width 49 height 33
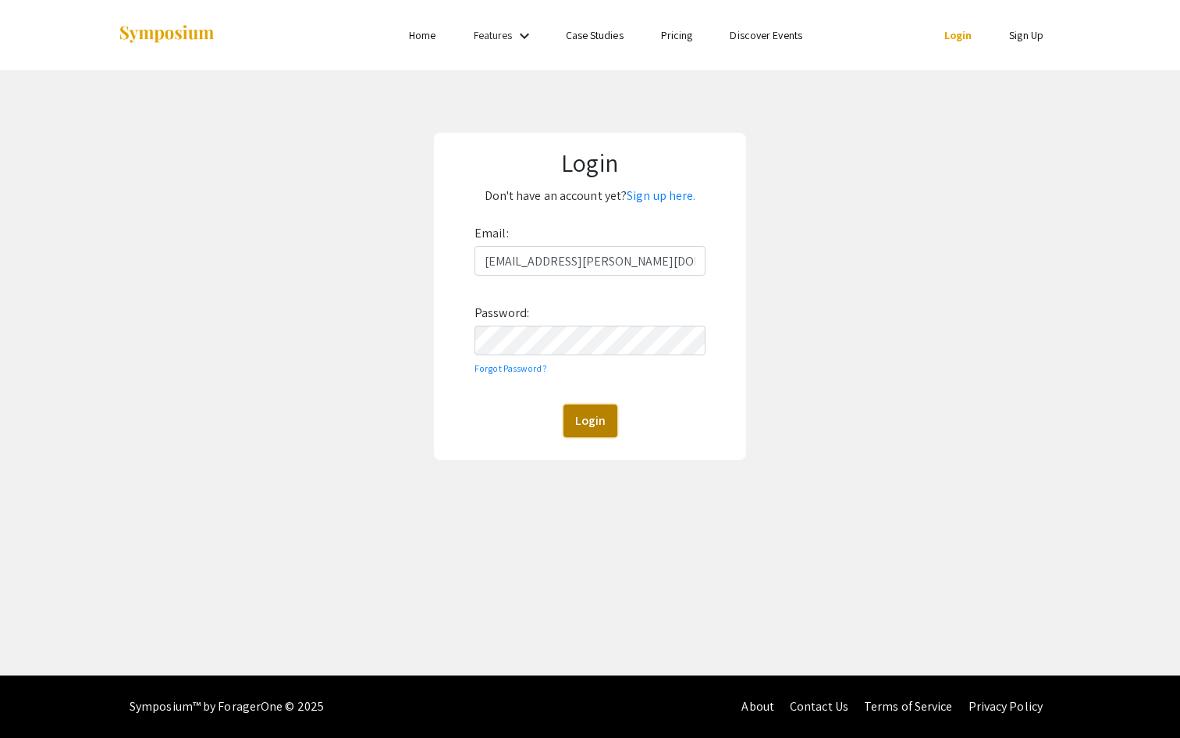
click at [590, 415] on button "Login" at bounding box center [591, 420] width 54 height 33
